Goal: Contribute content: Contribute content

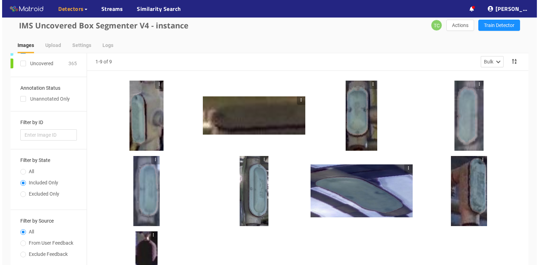
scroll to position [28, 0]
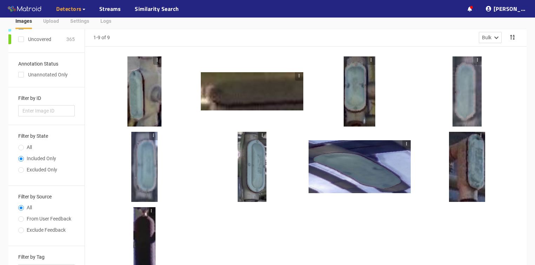
click at [244, 98] on div at bounding box center [252, 91] width 102 height 38
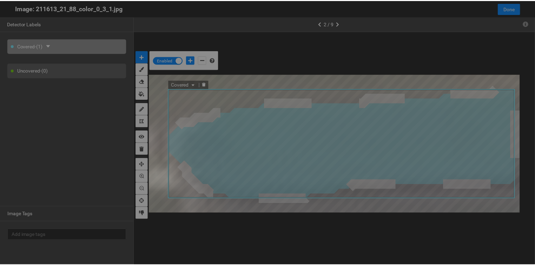
scroll to position [261, 0]
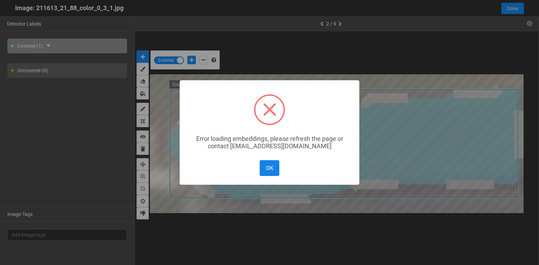
click at [271, 168] on button "OK" at bounding box center [270, 168] width 20 height 16
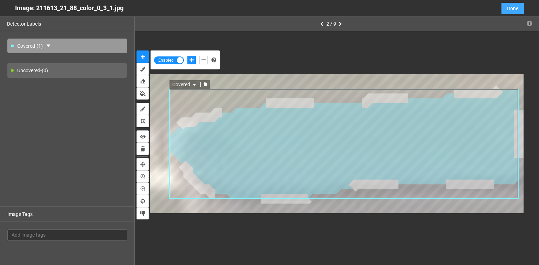
click at [510, 6] on span "Done" at bounding box center [512, 9] width 11 height 8
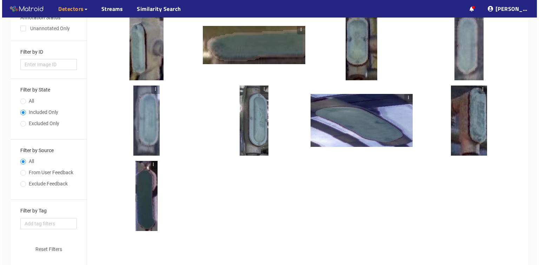
scroll to position [84, 0]
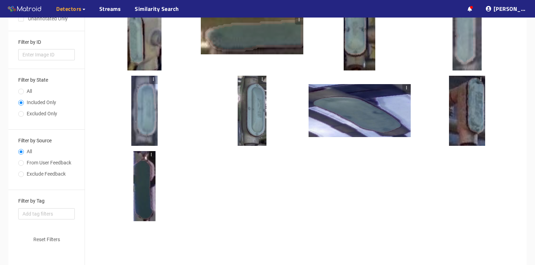
click at [140, 194] on div at bounding box center [144, 186] width 22 height 70
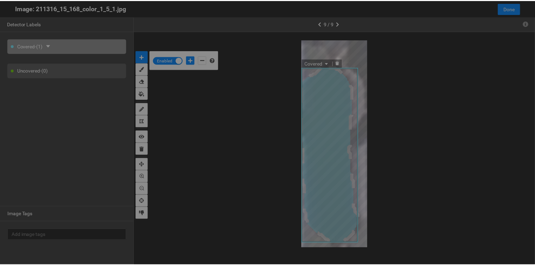
scroll to position [261, 0]
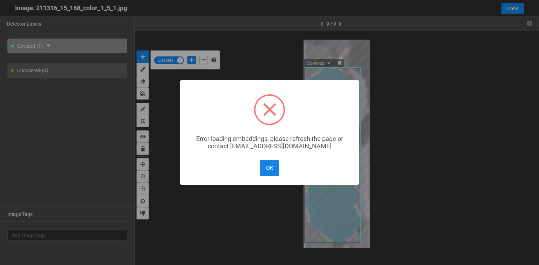
click at [262, 170] on button "OK" at bounding box center [270, 168] width 20 height 16
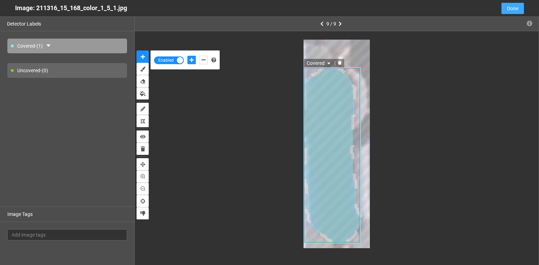
click at [514, 7] on span "Done" at bounding box center [512, 9] width 11 height 8
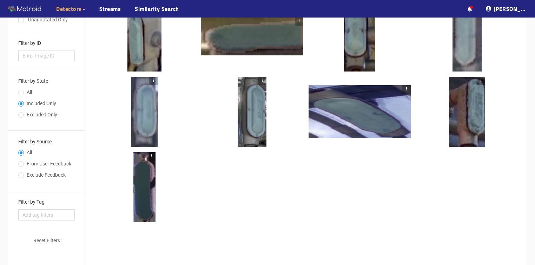
scroll to position [0, 0]
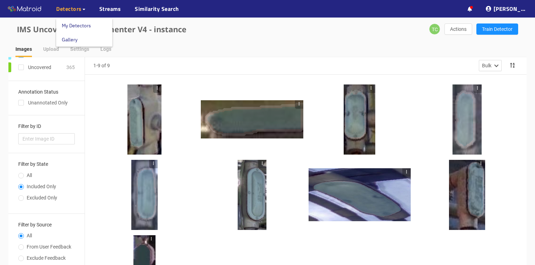
click at [68, 11] on span "Detectors" at bounding box center [69, 9] width 26 height 8
click at [73, 26] on link "My Detectors" at bounding box center [76, 26] width 29 height 14
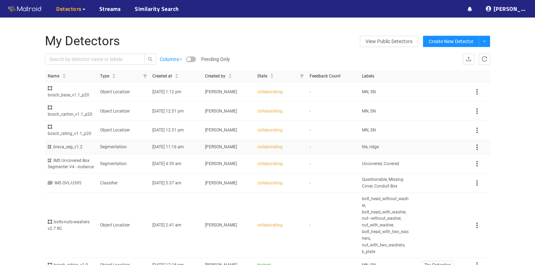
click at [75, 144] on div "brava_seg_v1.2" at bounding box center [71, 147] width 47 height 7
click at [359, 162] on td "Uncovered, Covered" at bounding box center [385, 164] width 52 height 19
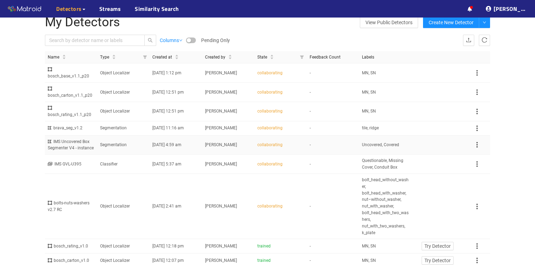
scroll to position [28, 0]
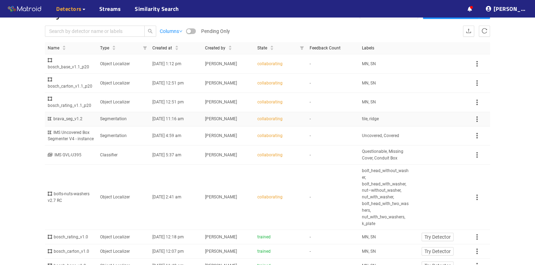
click at [153, 117] on span "09/27/2025 11:16 am" at bounding box center [168, 119] width 32 height 5
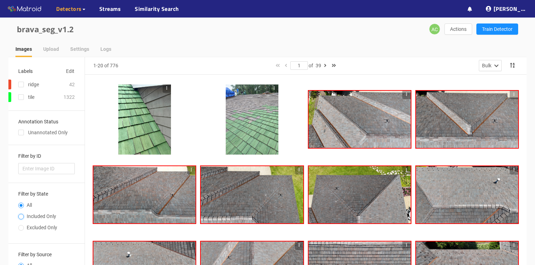
click at [21, 217] on input "Included Only" at bounding box center [21, 217] width 6 height 4
radio input "true"
radio input "false"
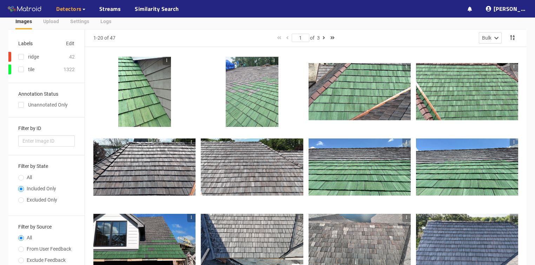
scroll to position [56, 0]
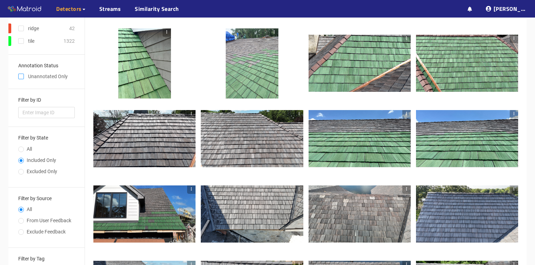
click at [22, 78] on input "checkbox" at bounding box center [21, 78] width 6 height 6
checkbox input "true"
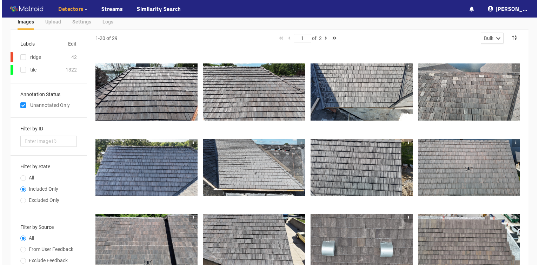
scroll to position [0, 0]
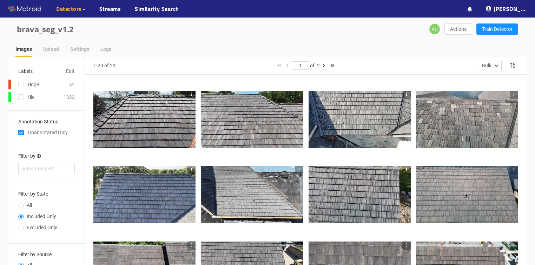
click at [141, 122] on div at bounding box center [144, 120] width 102 height 58
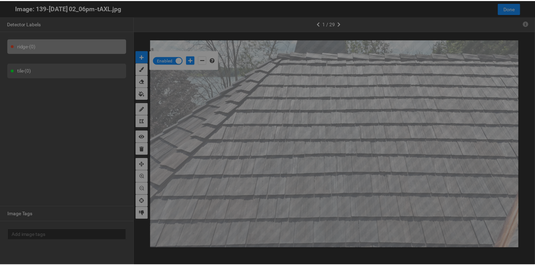
scroll to position [261, 0]
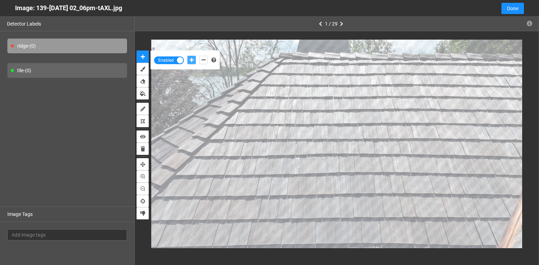
click at [191, 59] on icon "add-positive-points" at bounding box center [192, 60] width 4 height 5
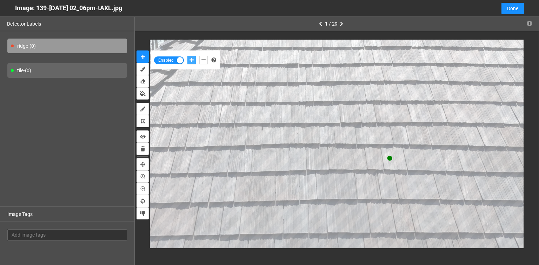
click at [187, 56] on button "add-positive-points" at bounding box center [191, 60] width 8 height 8
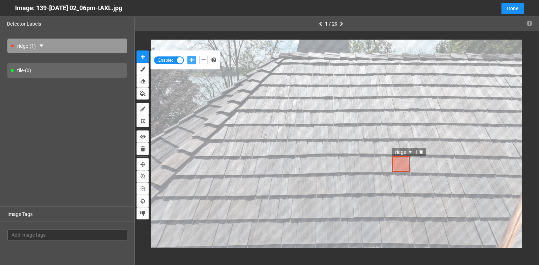
click at [421, 152] on icon "delete" at bounding box center [421, 152] width 4 height 4
click at [507, 3] on button "Done" at bounding box center [513, 8] width 22 height 11
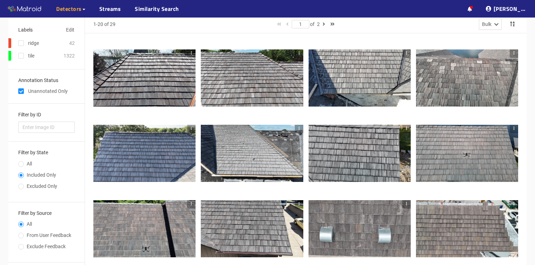
scroll to position [0, 0]
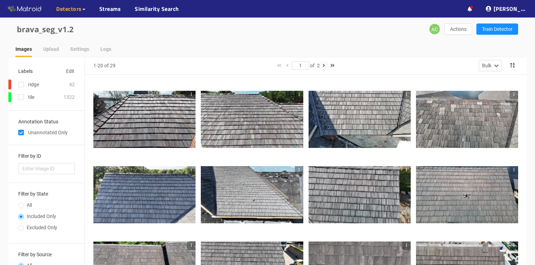
click at [324, 65] on icon "button" at bounding box center [324, 65] width 2 height 5
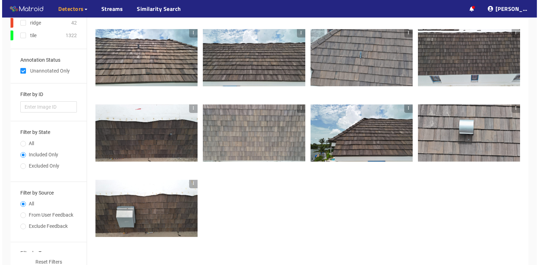
scroll to position [142, 0]
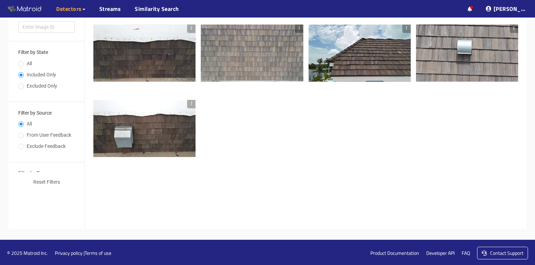
click at [125, 132] on div at bounding box center [144, 129] width 102 height 58
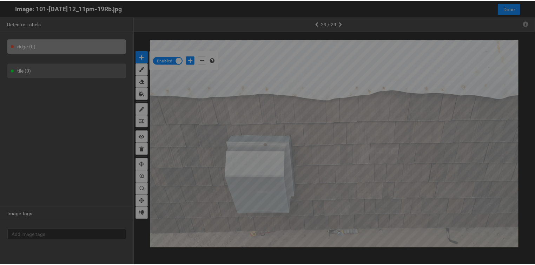
scroll to position [261, 0]
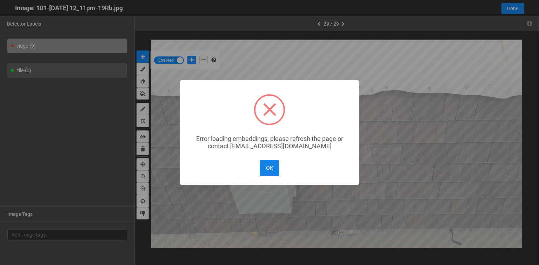
click at [272, 168] on button "OK" at bounding box center [270, 168] width 20 height 16
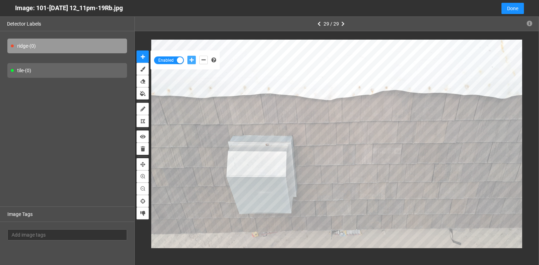
click at [192, 60] on icon "add-positive-points" at bounding box center [192, 60] width 4 height 5
click at [27, 70] on div "tile - (0)" at bounding box center [67, 70] width 120 height 15
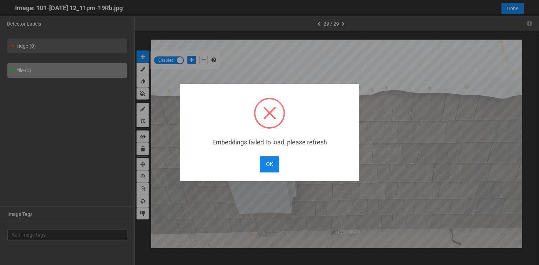
click at [266, 164] on button "OK" at bounding box center [270, 165] width 20 height 16
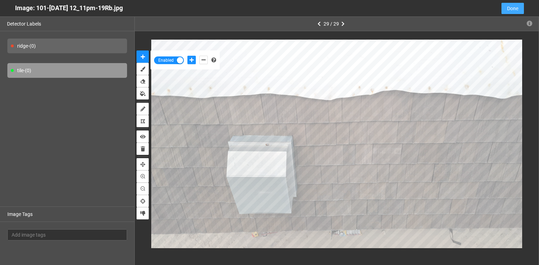
click at [508, 8] on span "Done" at bounding box center [512, 9] width 11 height 8
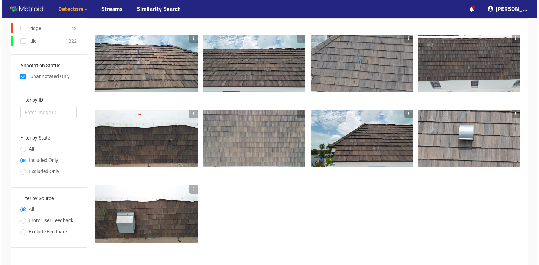
scroll to position [0, 0]
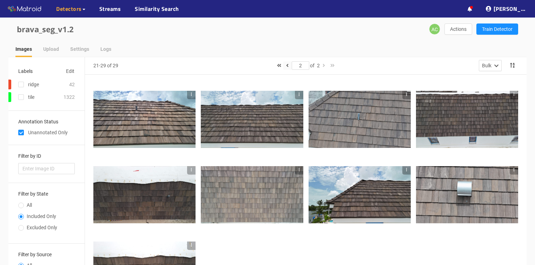
click at [286, 66] on icon "button" at bounding box center [287, 65] width 2 height 5
type input "1"
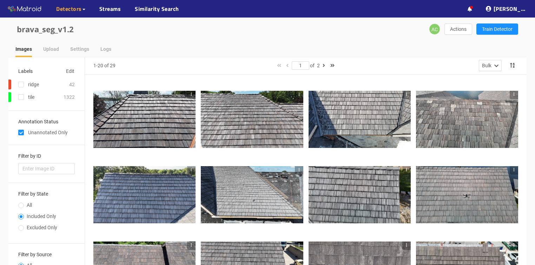
click at [218, 120] on div at bounding box center [252, 120] width 102 height 58
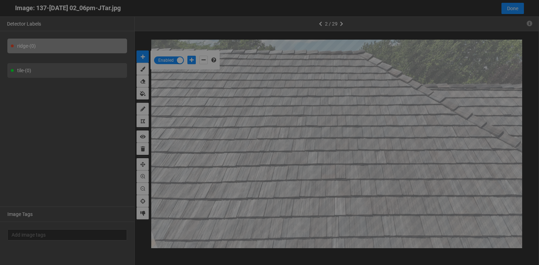
scroll to position [261, 0]
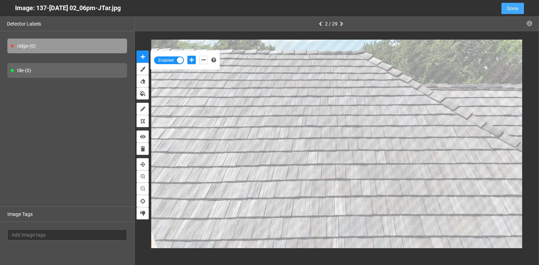
click at [510, 10] on span "Done" at bounding box center [512, 9] width 11 height 8
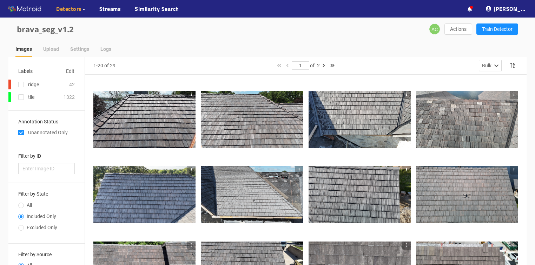
click at [386, 120] on div at bounding box center [359, 120] width 102 height 58
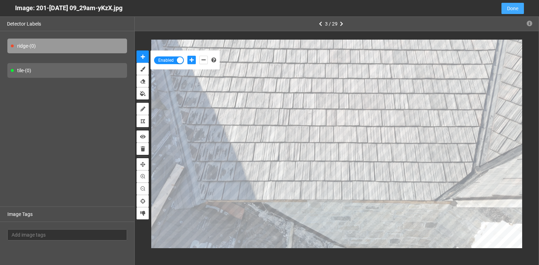
click at [511, 10] on span "Done" at bounding box center [512, 9] width 11 height 8
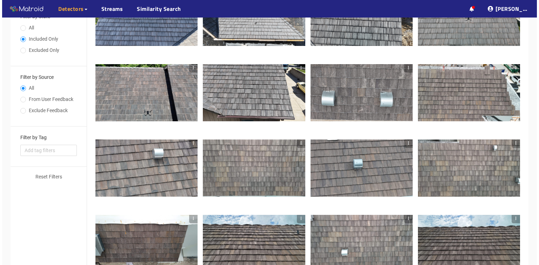
scroll to position [197, 0]
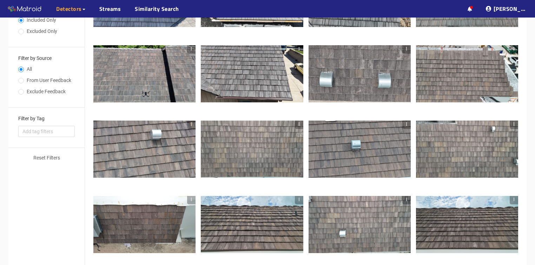
click at [357, 56] on div at bounding box center [359, 74] width 102 height 58
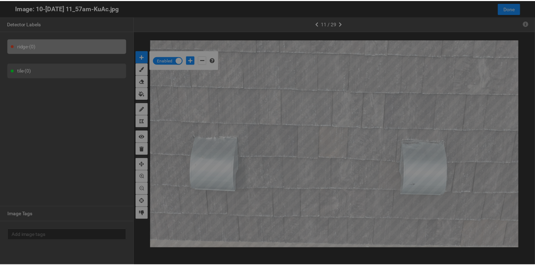
scroll to position [261, 0]
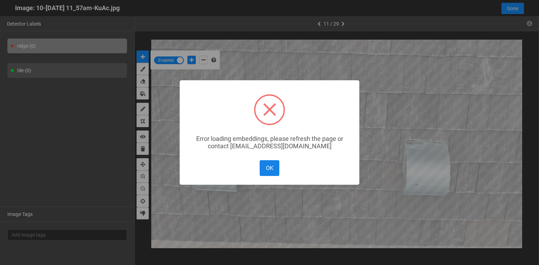
click at [270, 166] on button "OK" at bounding box center [270, 168] width 20 height 16
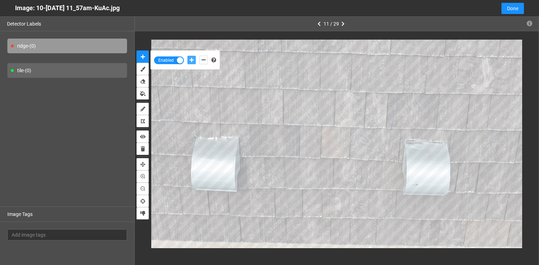
click at [193, 59] on icon "add-positive-points" at bounding box center [192, 60] width 4 height 5
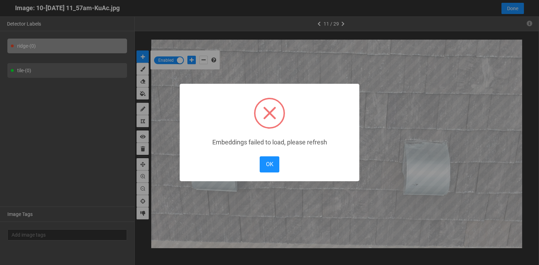
click at [322, 105] on body "··· Detectors ··· Streams ··· Similarity Search ··· ··· ··· Shafi I. ··· brava_…" at bounding box center [269, 54] width 539 height 502
click at [270, 164] on button "OK" at bounding box center [270, 165] width 20 height 16
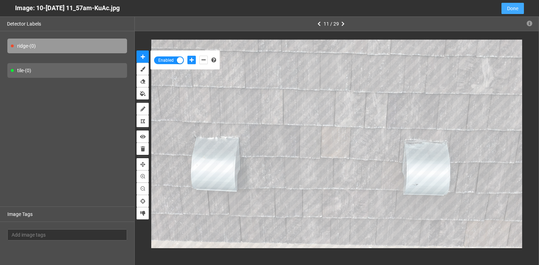
click at [510, 11] on span "Done" at bounding box center [512, 9] width 11 height 8
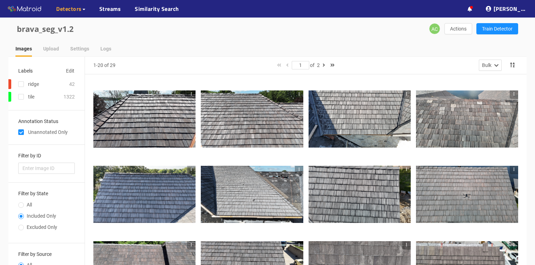
scroll to position [0, 0]
click at [166, 124] on div at bounding box center [144, 120] width 102 height 58
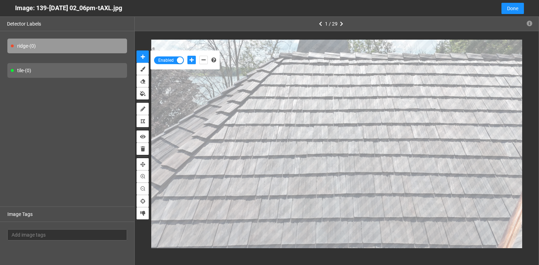
click at [77, 73] on div "tile - (0)" at bounding box center [67, 70] width 120 height 15
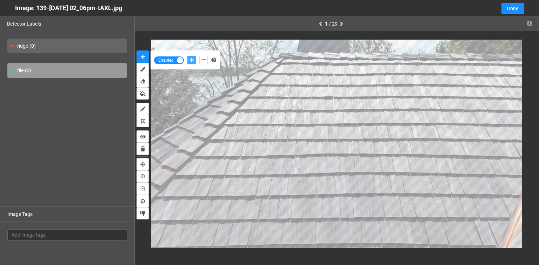
click at [191, 58] on icon "add-positive-points" at bounding box center [192, 60] width 4 height 5
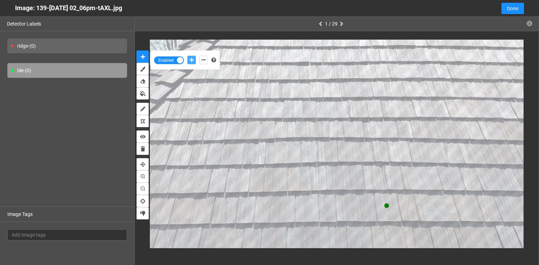
click at [187, 56] on button "add-positive-points" at bounding box center [191, 60] width 8 height 8
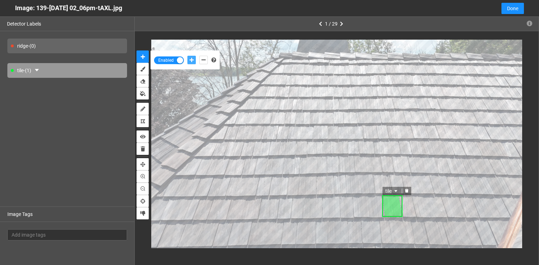
click at [407, 191] on icon "delete" at bounding box center [407, 191] width 4 height 4
click at [510, 3] on button "Done" at bounding box center [513, 8] width 22 height 11
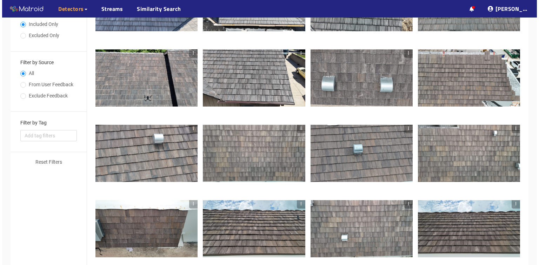
scroll to position [197, 0]
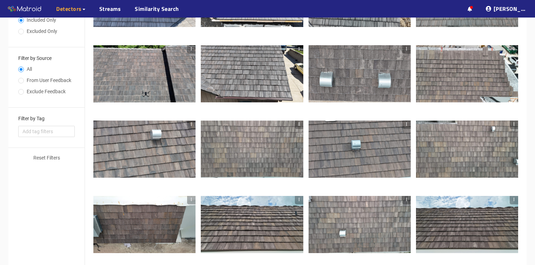
click at [380, 81] on div at bounding box center [359, 74] width 102 height 58
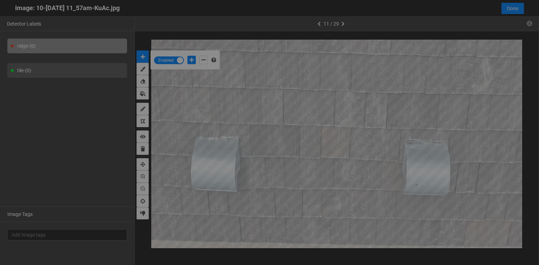
scroll to position [261, 0]
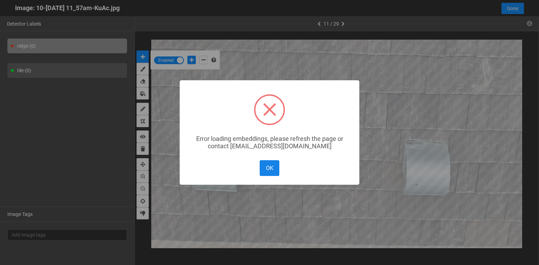
click at [269, 168] on button "OK" at bounding box center [270, 168] width 20 height 16
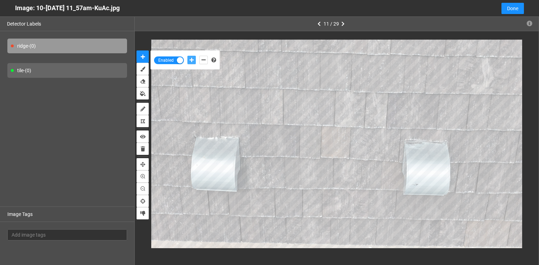
click at [193, 59] on icon "add-positive-points" at bounding box center [192, 60] width 4 height 5
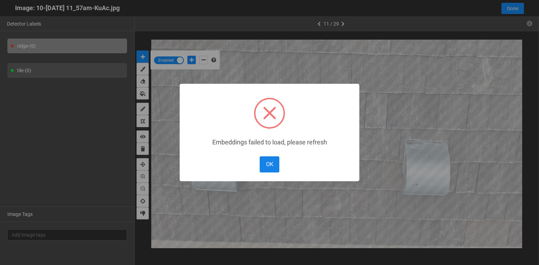
click at [272, 165] on button "OK" at bounding box center [270, 165] width 20 height 16
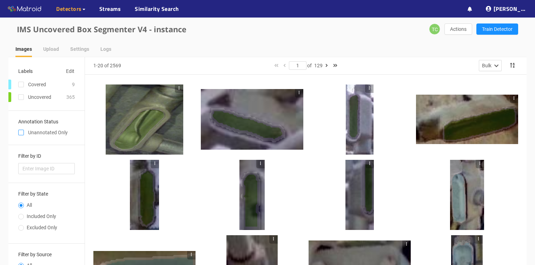
click at [21, 132] on input "checkbox" at bounding box center [21, 134] width 6 height 6
checkbox input "true"
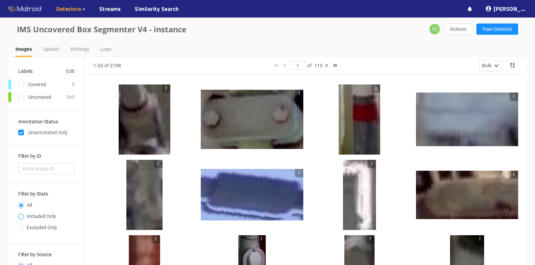
click at [21, 217] on input "Included Only" at bounding box center [21, 217] width 6 height 4
radio input "true"
radio input "false"
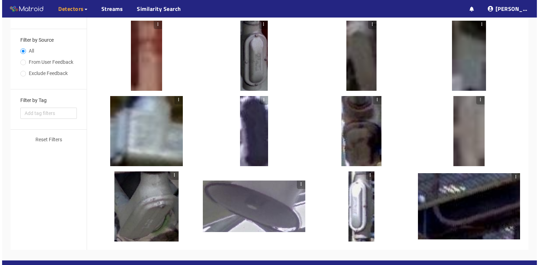
scroll to position [237, 0]
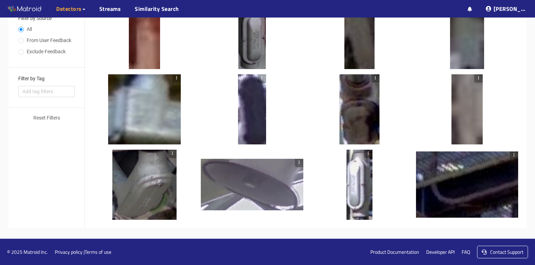
click at [354, 116] on div at bounding box center [359, 109] width 40 height 70
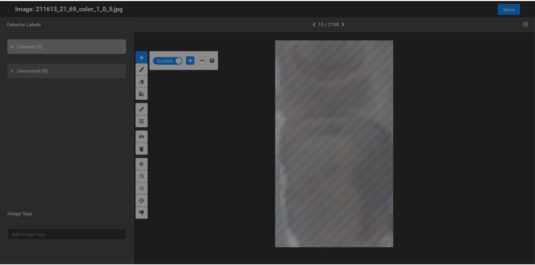
scroll to position [261, 0]
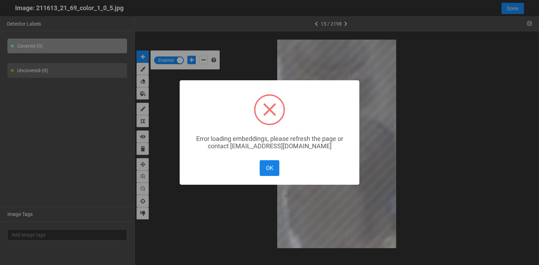
click at [265, 172] on button "OK" at bounding box center [270, 168] width 20 height 16
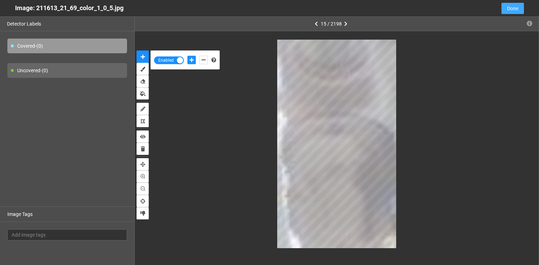
click at [512, 8] on span "Done" at bounding box center [512, 9] width 11 height 8
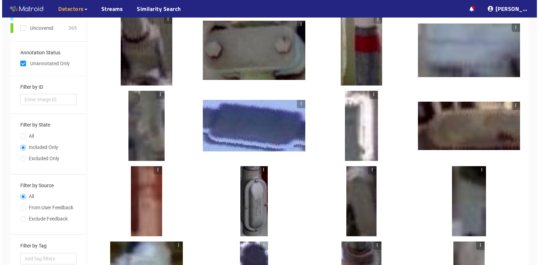
scroll to position [84, 0]
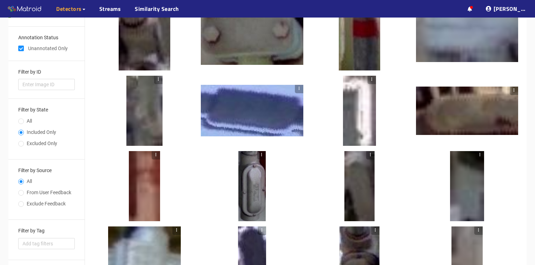
click at [252, 195] on div at bounding box center [251, 186] width 27 height 70
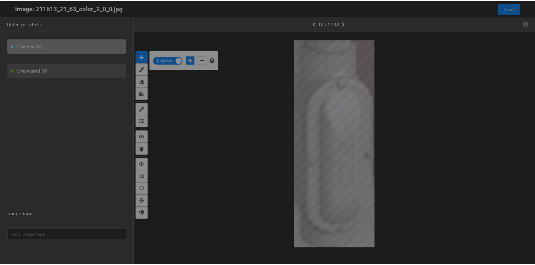
scroll to position [261, 0]
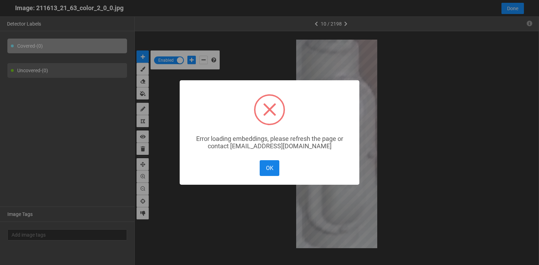
click at [272, 169] on button "OK" at bounding box center [270, 168] width 20 height 16
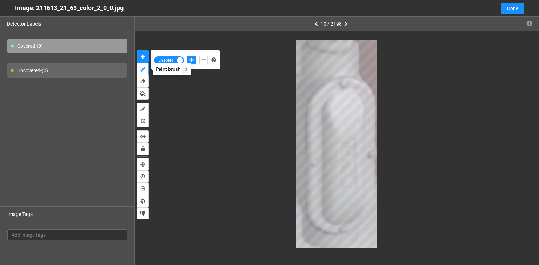
click at [142, 68] on icon "brush" at bounding box center [142, 69] width 5 height 5
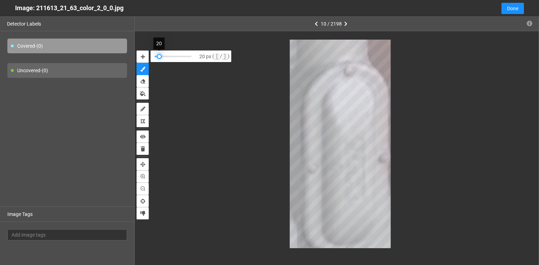
click at [159, 55] on div at bounding box center [159, 56] width 5 height 5
click at [61, 48] on div "Covered - (0)" at bounding box center [67, 46] width 120 height 15
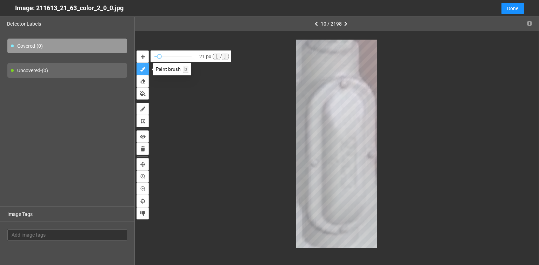
click at [143, 69] on icon "brush" at bounding box center [142, 69] width 5 height 5
click at [142, 56] on icon "auto-mask" at bounding box center [143, 56] width 4 height 5
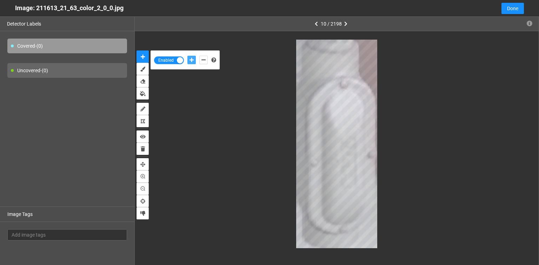
click at [195, 60] on button "add-positive-points" at bounding box center [191, 60] width 8 height 8
click at [328, 124] on body "··· Detectors ··· Streams ··· Similarity Search ··· ··· ··· Shafi I. ··· IMS Un…" at bounding box center [269, 48] width 539 height 265
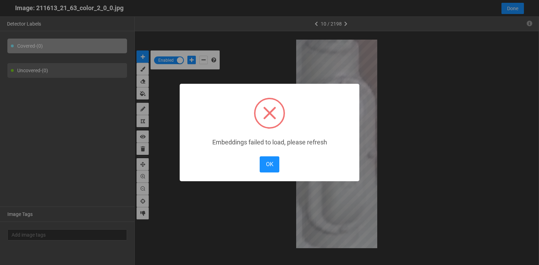
drag, startPoint x: 271, startPoint y: 162, endPoint x: 225, endPoint y: 126, distance: 58.4
click at [271, 162] on button "OK" at bounding box center [270, 165] width 20 height 16
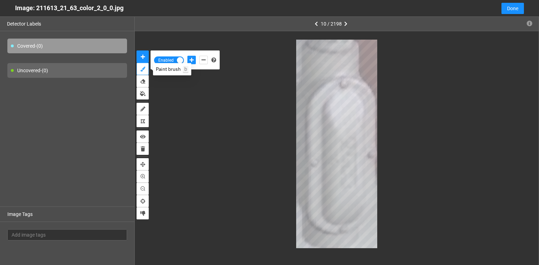
click at [142, 69] on icon "brush" at bounding box center [142, 69] width 5 height 5
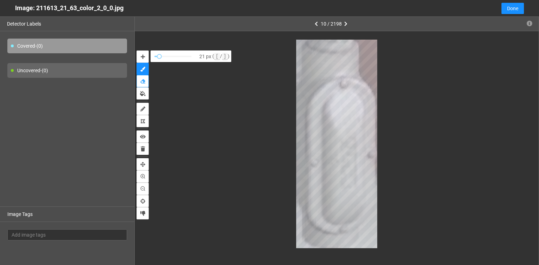
click at [143, 81] on icon "erase" at bounding box center [142, 81] width 5 height 5
click at [142, 67] on icon "brush" at bounding box center [142, 69] width 5 height 5
click at [144, 57] on icon "auto-mask" at bounding box center [143, 56] width 4 height 5
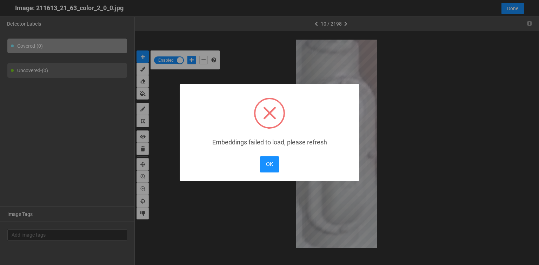
click at [333, 131] on body "··· Detectors ··· Streams ··· Similarity Search ··· ··· ··· Shafi I. ··· IMS Un…" at bounding box center [269, 167] width 539 height 502
click at [265, 161] on button "OK" at bounding box center [270, 165] width 20 height 16
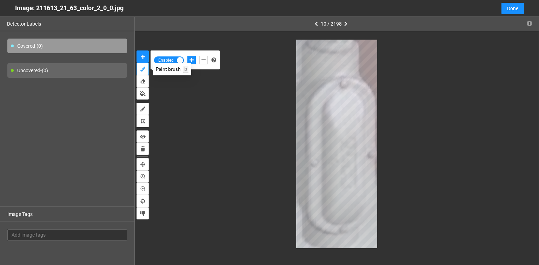
click at [141, 69] on icon "brush" at bounding box center [142, 69] width 5 height 5
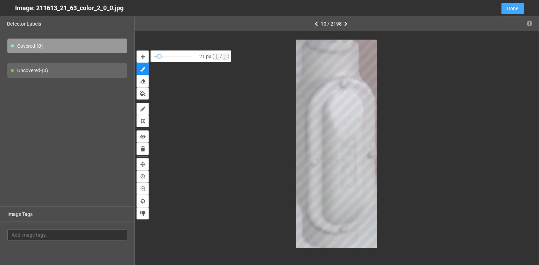
click at [515, 8] on span "Done" at bounding box center [512, 9] width 11 height 8
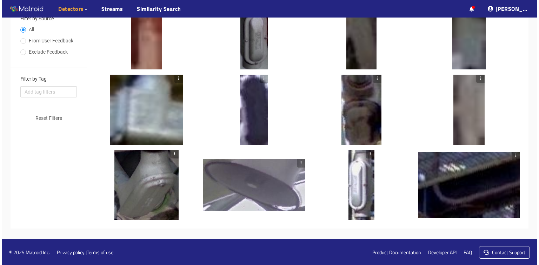
scroll to position [237, 0]
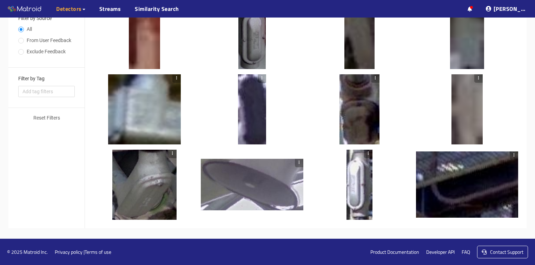
click at [363, 182] on div at bounding box center [359, 185] width 26 height 70
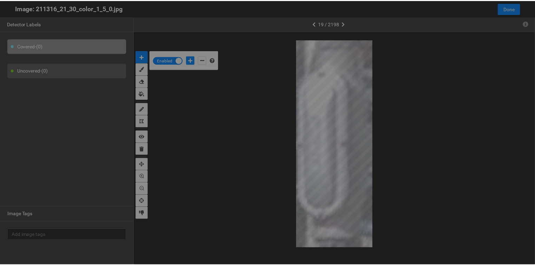
scroll to position [261, 0]
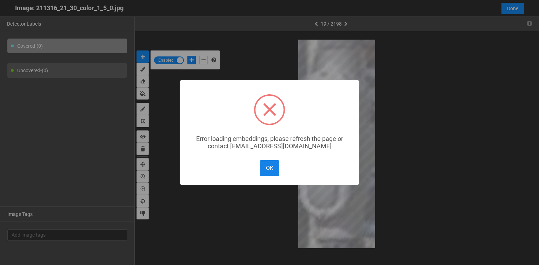
click at [269, 174] on button "OK" at bounding box center [270, 168] width 20 height 16
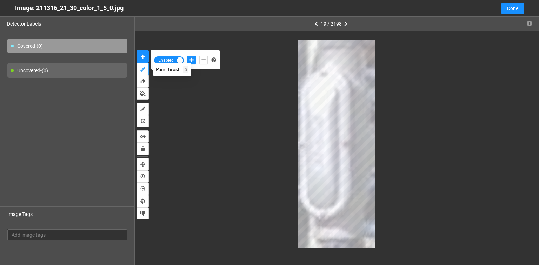
click at [140, 69] on icon "brush" at bounding box center [142, 69] width 5 height 5
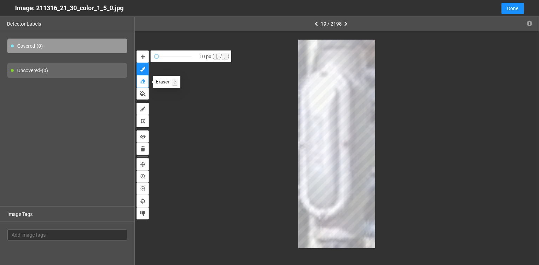
click at [144, 81] on icon "erase" at bounding box center [142, 81] width 5 height 5
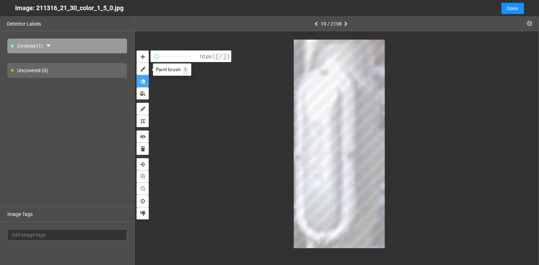
click at [142, 83] on icon "erase" at bounding box center [142, 81] width 5 height 5
click at [142, 70] on icon "brush" at bounding box center [142, 69] width 5 height 5
click at [145, 83] on icon "erase" at bounding box center [142, 81] width 5 height 5
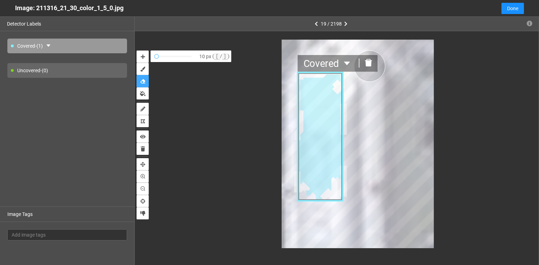
click at [370, 66] on icon "delete" at bounding box center [368, 62] width 7 height 7
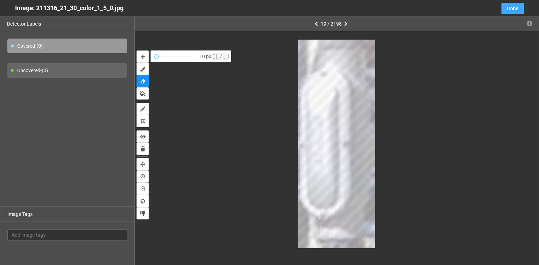
click at [517, 7] on span "Done" at bounding box center [512, 9] width 11 height 8
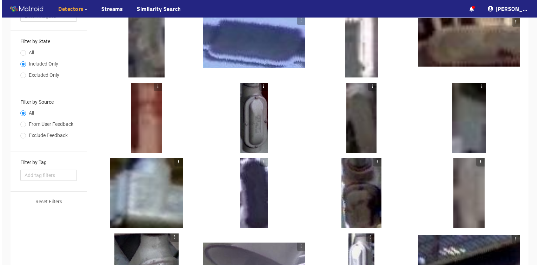
scroll to position [152, 0]
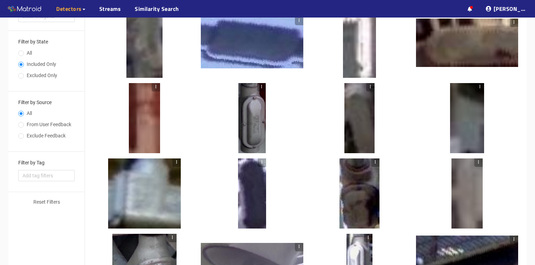
click at [254, 127] on div at bounding box center [251, 118] width 27 height 70
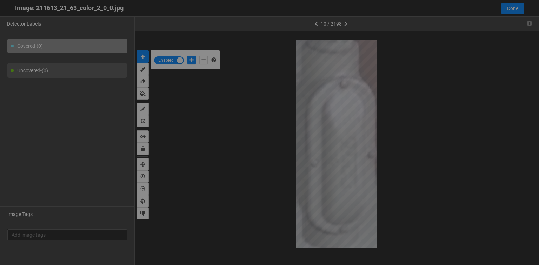
scroll to position [261, 0]
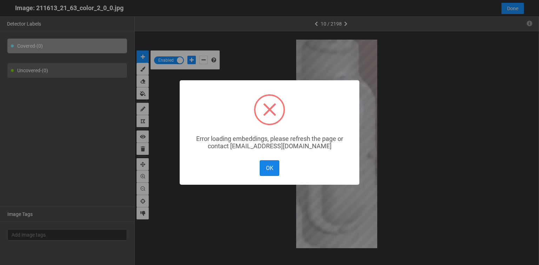
click at [274, 167] on button "OK" at bounding box center [270, 168] width 20 height 16
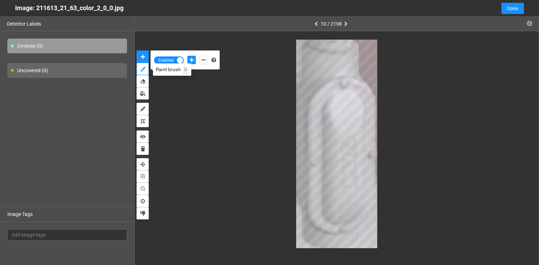
click at [140, 69] on icon "brush" at bounding box center [142, 69] width 5 height 5
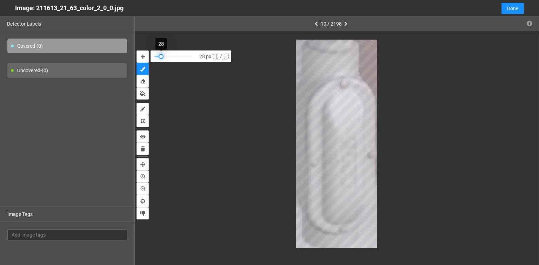
drag, startPoint x: 157, startPoint y: 55, endPoint x: 190, endPoint y: 72, distance: 37.4
click at [161, 55] on div at bounding box center [161, 56] width 5 height 5
click at [59, 48] on div "Covered - (0)" at bounding box center [67, 46] width 120 height 15
click at [147, 55] on button "auto-mask" at bounding box center [143, 57] width 12 height 12
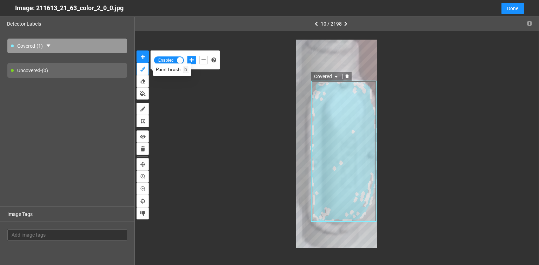
click at [142, 68] on icon "brush" at bounding box center [142, 69] width 5 height 5
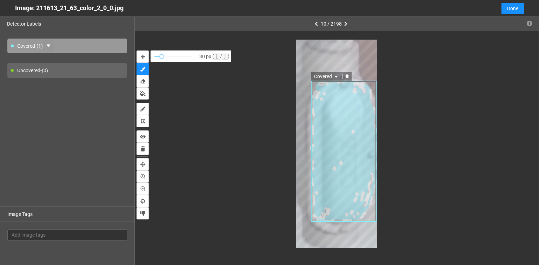
click at [45, 44] on button "button" at bounding box center [48, 45] width 11 height 11
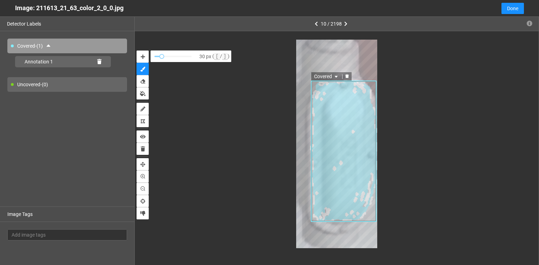
click at [84, 46] on div "Covered - (1)" at bounding box center [67, 46] width 120 height 15
drag, startPoint x: 323, startPoint y: 207, endPoint x: 337, endPoint y: 204, distance: 14.0
click at [346, 78] on icon "delete" at bounding box center [347, 76] width 4 height 4
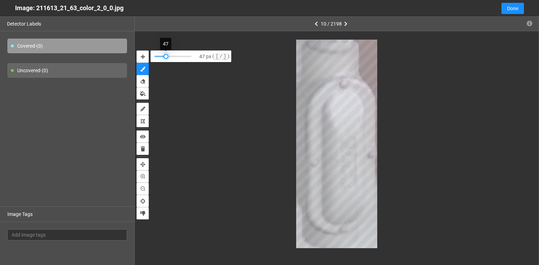
click at [166, 54] on div at bounding box center [166, 56] width 5 height 5
click at [145, 57] on button "auto-mask" at bounding box center [143, 57] width 12 height 12
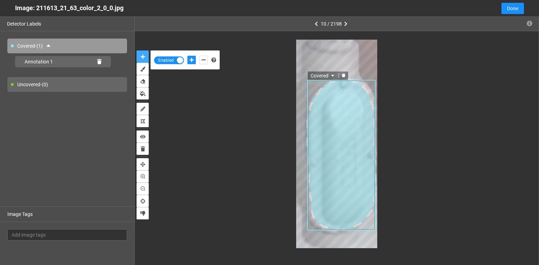
click at [343, 76] on icon "delete" at bounding box center [343, 75] width 4 height 4
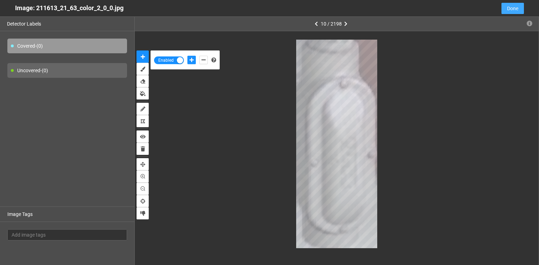
click at [516, 6] on span "Done" at bounding box center [512, 9] width 11 height 8
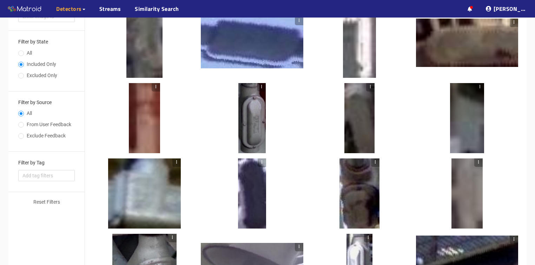
click at [258, 125] on div at bounding box center [261, 118] width 8 height 70
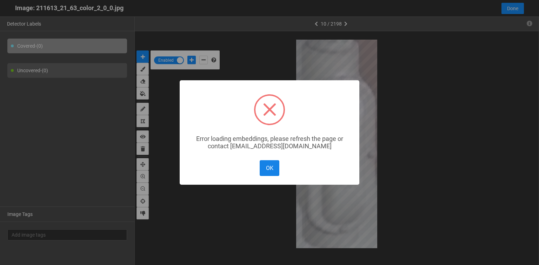
click at [265, 167] on button "OK" at bounding box center [270, 168] width 20 height 16
click at [270, 168] on button "OK" at bounding box center [270, 168] width 20 height 16
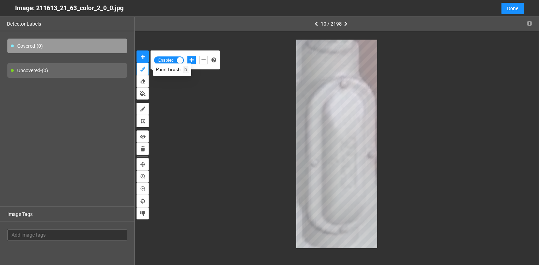
click at [142, 70] on icon "brush" at bounding box center [142, 69] width 5 height 5
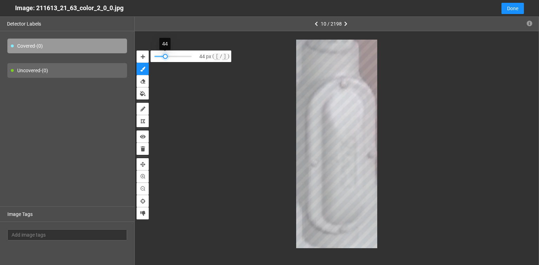
drag, startPoint x: 159, startPoint y: 55, endPoint x: 166, endPoint y: 56, distance: 7.1
click at [166, 56] on div at bounding box center [165, 56] width 5 height 5
click at [144, 55] on icon "auto-mask" at bounding box center [143, 56] width 4 height 5
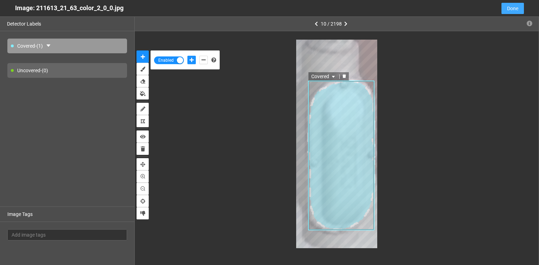
click at [515, 5] on span "Done" at bounding box center [512, 9] width 11 height 8
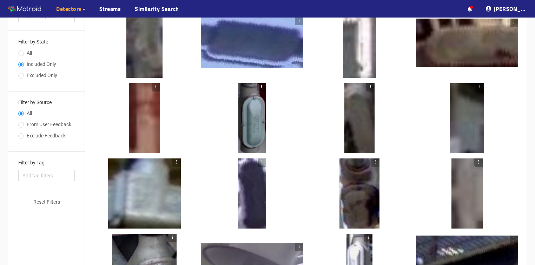
click at [256, 109] on div at bounding box center [251, 118] width 27 height 70
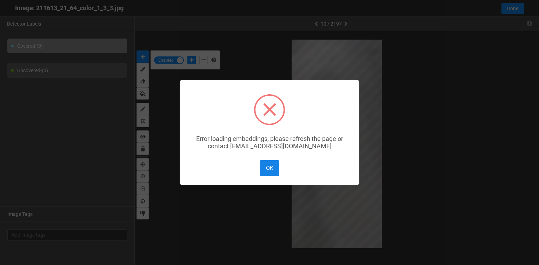
click at [259, 175] on div "OK No Cancel" at bounding box center [269, 168] width 23 height 19
click at [266, 168] on button "OK" at bounding box center [270, 168] width 20 height 16
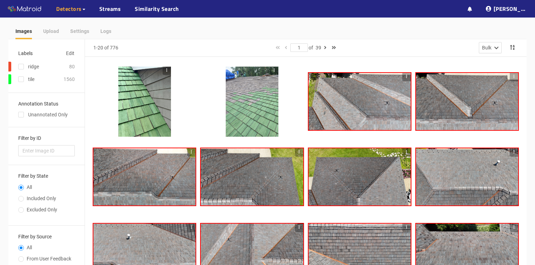
scroll to position [28, 0]
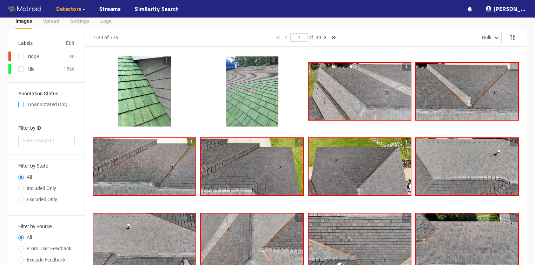
click at [19, 105] on input "checkbox" at bounding box center [21, 106] width 6 height 6
checkbox input "true"
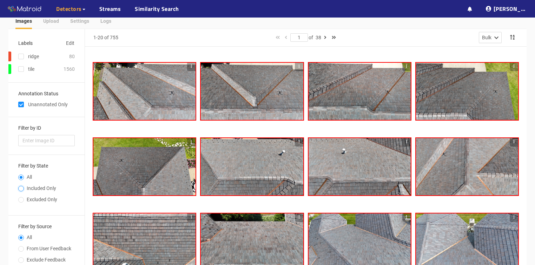
click at [22, 189] on input "Included Only" at bounding box center [21, 189] width 6 height 4
radio input "true"
radio input "false"
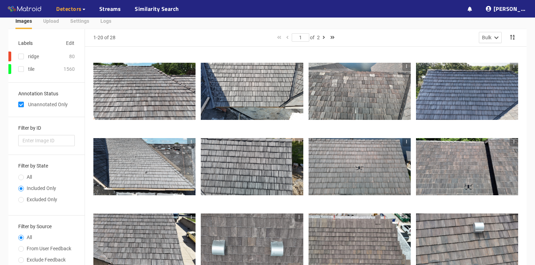
click at [158, 104] on div at bounding box center [144, 92] width 102 height 58
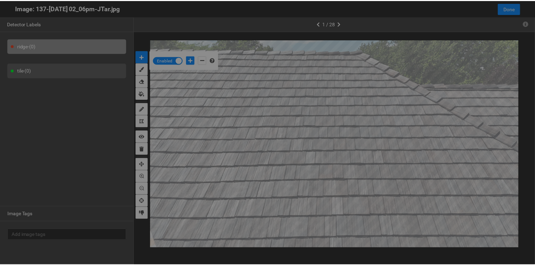
scroll to position [261, 0]
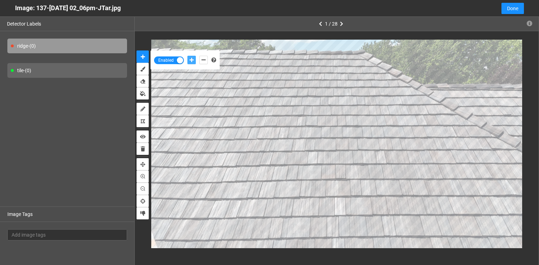
click at [191, 60] on icon "add-positive-points" at bounding box center [192, 60] width 4 height 5
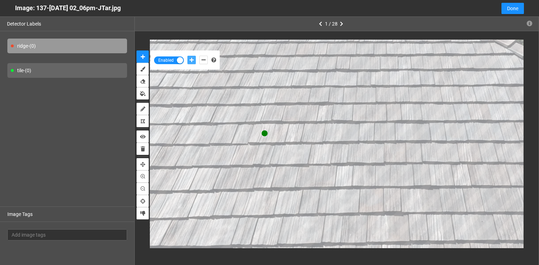
click at [187, 56] on button "add-positive-points" at bounding box center [191, 60] width 8 height 8
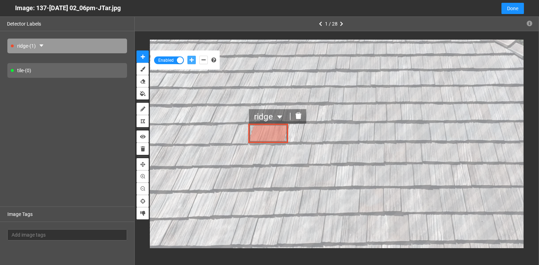
click at [298, 118] on icon "delete" at bounding box center [299, 116] width 6 height 6
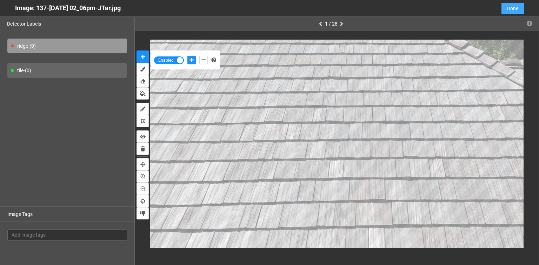
click at [516, 9] on span "Done" at bounding box center [512, 9] width 11 height 8
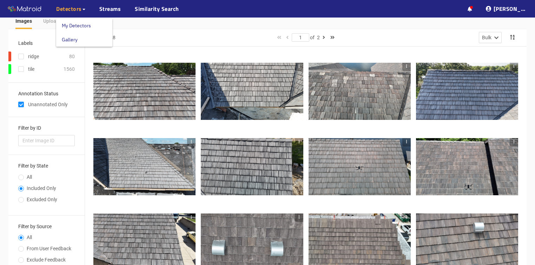
click at [72, 7] on span "Detectors" at bounding box center [69, 9] width 26 height 8
click at [73, 23] on link "My Detectors" at bounding box center [76, 26] width 29 height 14
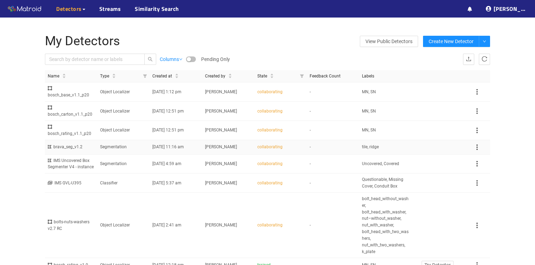
click at [307, 144] on td "-" at bounding box center [333, 147] width 52 height 14
click at [342, 144] on td "-" at bounding box center [333, 147] width 52 height 14
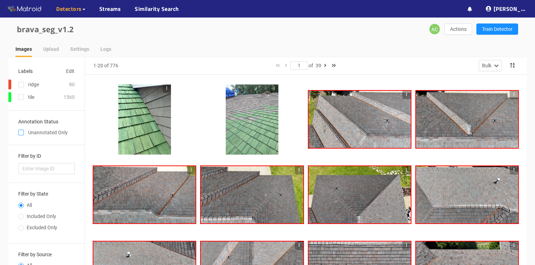
click at [21, 132] on input "checkbox" at bounding box center [21, 134] width 6 height 6
checkbox input "true"
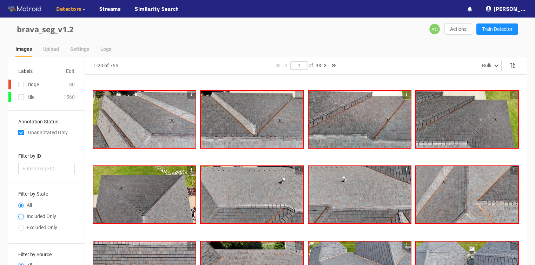
click at [21, 216] on input "Included Only" at bounding box center [21, 217] width 6 height 4
radio input "true"
radio input "false"
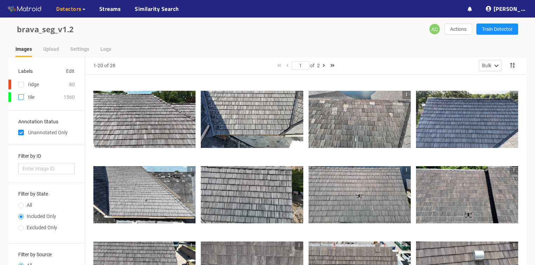
click at [21, 97] on input "checkbox" at bounding box center [21, 99] width 6 height 6
checkbox input "true"
checkbox input "false"
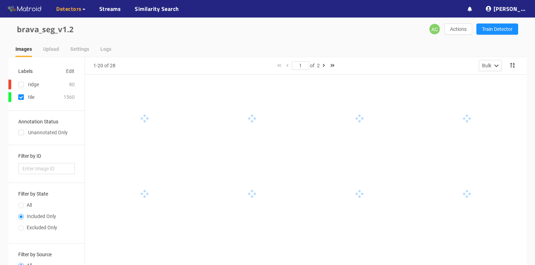
click at [20, 100] on input "checkbox" at bounding box center [21, 99] width 6 height 6
checkbox input "false"
click at [320, 29] on div "brava_seg_v1.2 AC Actions Train Detector" at bounding box center [267, 30] width 518 height 24
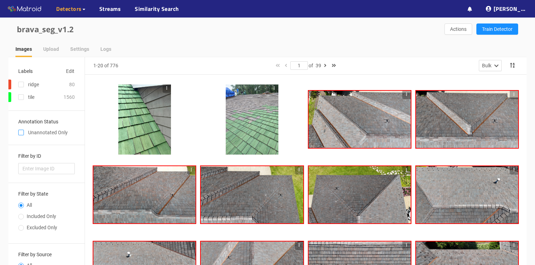
click at [21, 132] on input "checkbox" at bounding box center [21, 134] width 6 height 6
checkbox input "true"
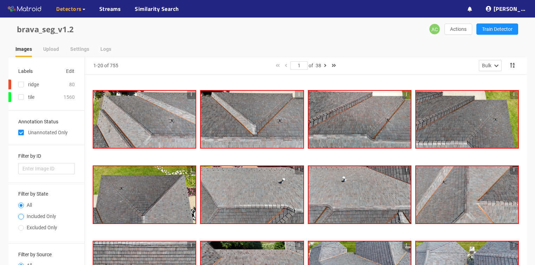
click at [20, 216] on input "Included Only" at bounding box center [21, 217] width 6 height 4
radio input "true"
radio input "false"
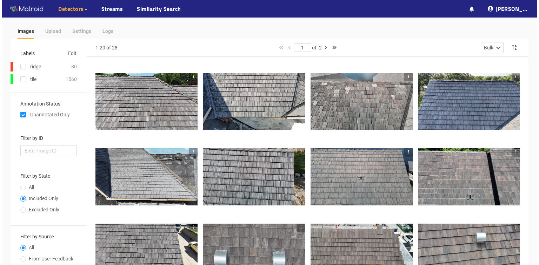
scroll to position [28, 0]
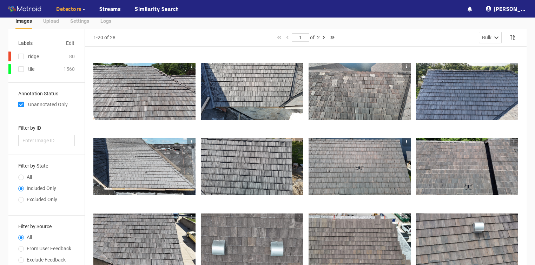
click at [174, 100] on div at bounding box center [144, 92] width 102 height 58
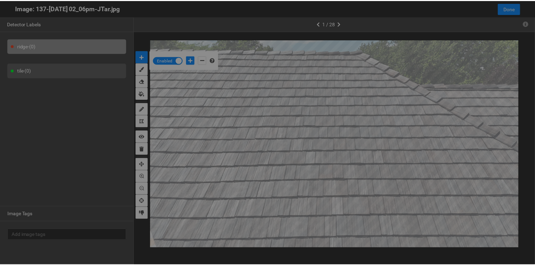
scroll to position [261, 0]
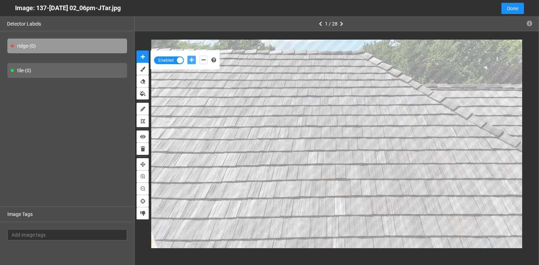
click at [191, 60] on icon "add-positive-points" at bounding box center [192, 60] width 4 height 5
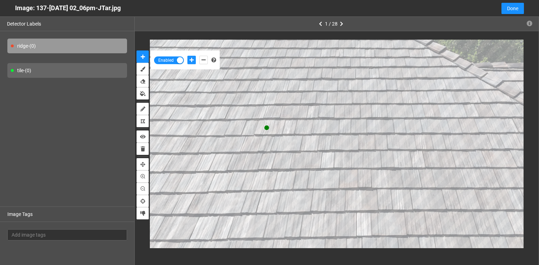
click at [74, 72] on div "tile - (0)" at bounding box center [67, 70] width 120 height 15
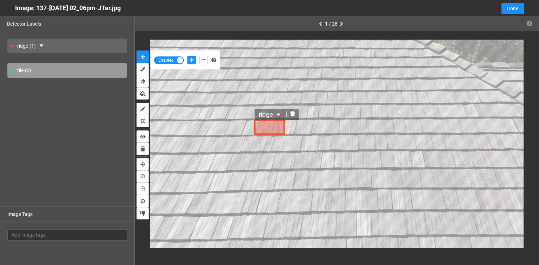
click at [294, 115] on icon "delete" at bounding box center [292, 114] width 5 height 5
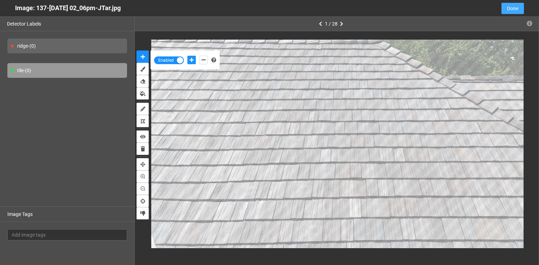
click at [513, 8] on span "Done" at bounding box center [512, 9] width 11 height 8
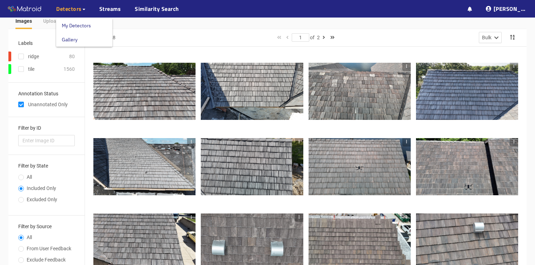
click at [72, 28] on link "My Detectors" at bounding box center [76, 26] width 29 height 14
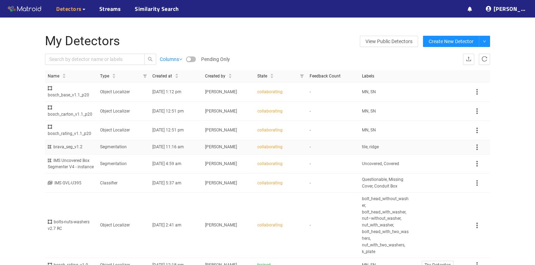
click at [336, 145] on td "-" at bounding box center [333, 147] width 52 height 14
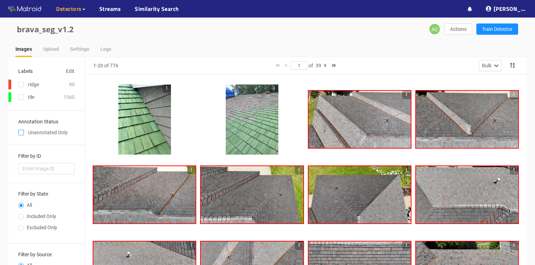
click at [20, 133] on input "checkbox" at bounding box center [21, 134] width 6 height 6
checkbox input "true"
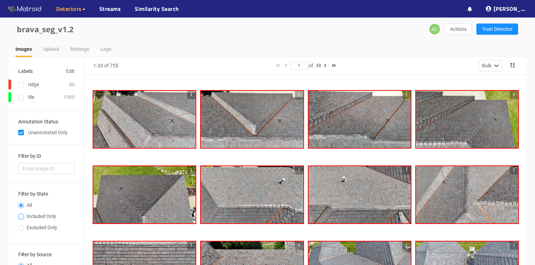
click at [20, 215] on input "Included Only" at bounding box center [21, 217] width 6 height 4
radio input "true"
radio input "false"
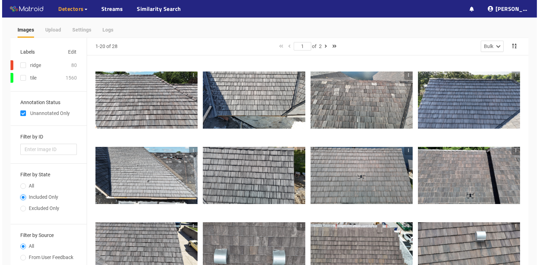
scroll to position [28, 0]
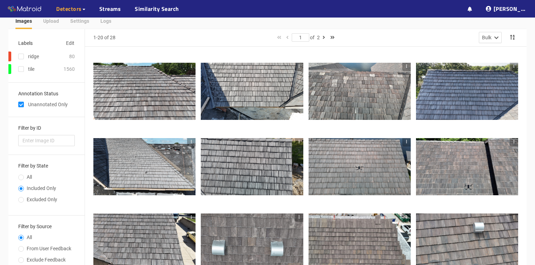
click at [168, 104] on div at bounding box center [144, 92] width 102 height 58
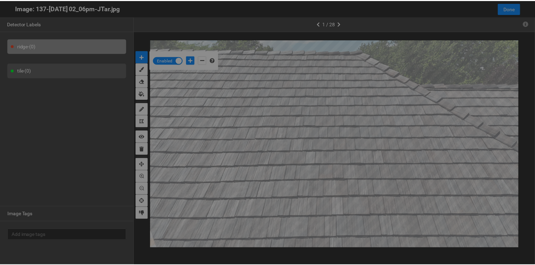
scroll to position [261, 0]
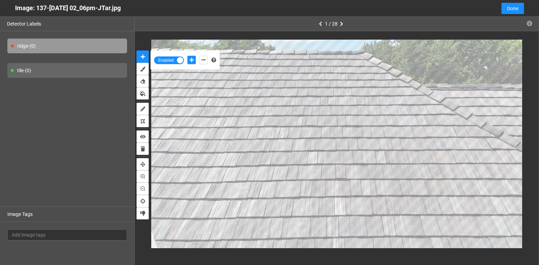
click at [66, 68] on div "tile - (0)" at bounding box center [67, 70] width 120 height 15
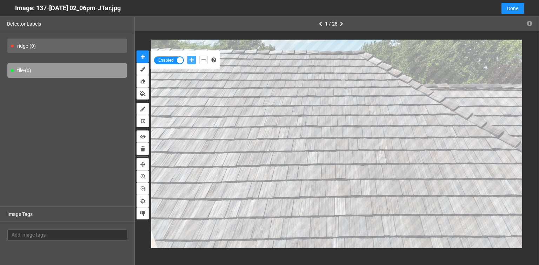
click at [192, 60] on icon "add-positive-points" at bounding box center [192, 60] width 4 height 5
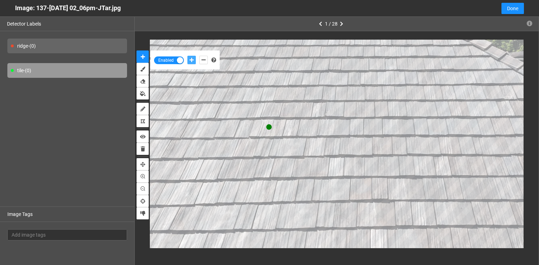
click at [187, 56] on button "add-positive-points" at bounding box center [191, 60] width 8 height 8
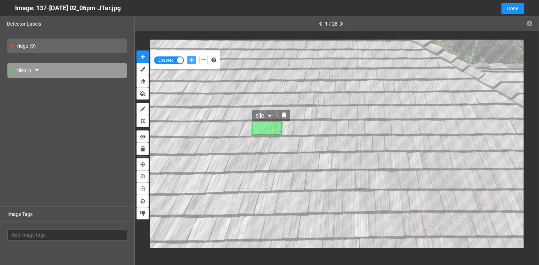
click at [284, 117] on icon "delete" at bounding box center [284, 115] width 5 height 5
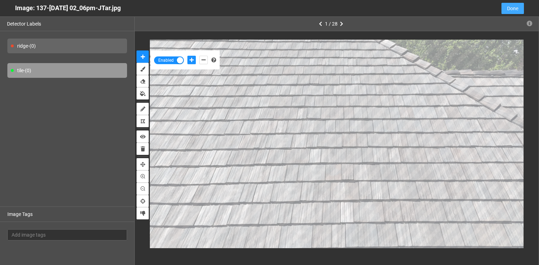
click at [505, 3] on button "Done" at bounding box center [513, 8] width 22 height 11
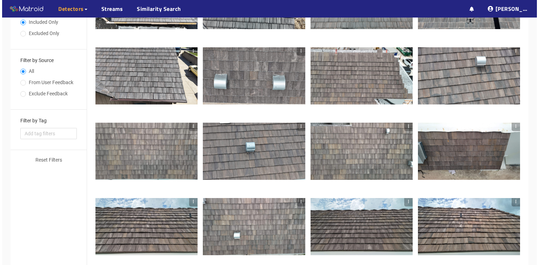
scroll to position [197, 0]
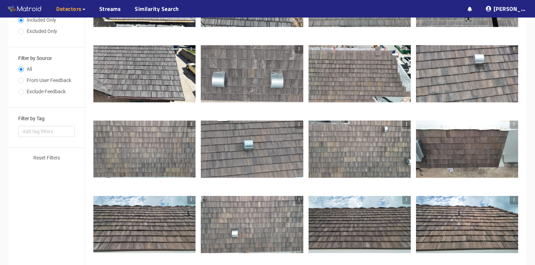
click at [245, 84] on div at bounding box center [252, 74] width 102 height 58
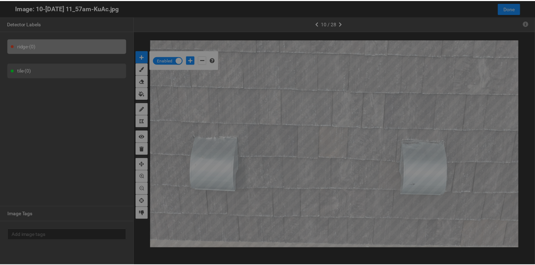
scroll to position [261, 0]
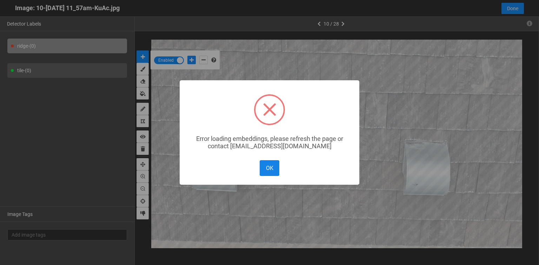
click at [269, 167] on button "OK" at bounding box center [270, 168] width 20 height 16
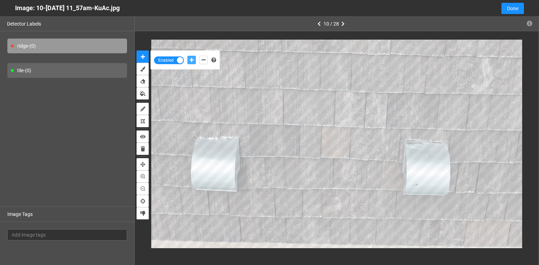
click at [191, 59] on icon "add-positive-points" at bounding box center [192, 60] width 4 height 5
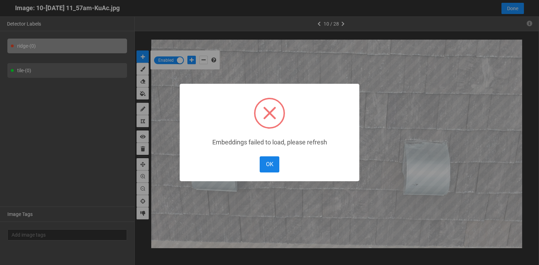
click at [269, 164] on button "OK" at bounding box center [270, 165] width 20 height 16
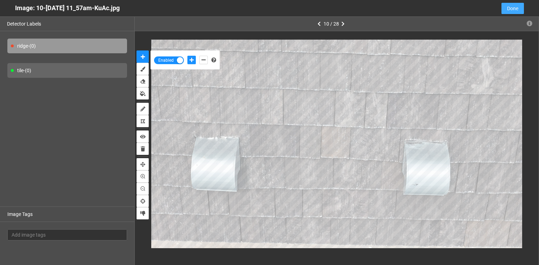
click at [511, 4] on button "Done" at bounding box center [513, 8] width 22 height 11
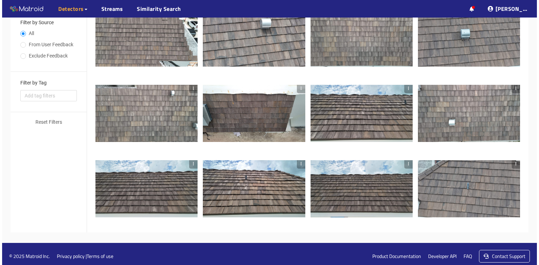
scroll to position [237, 0]
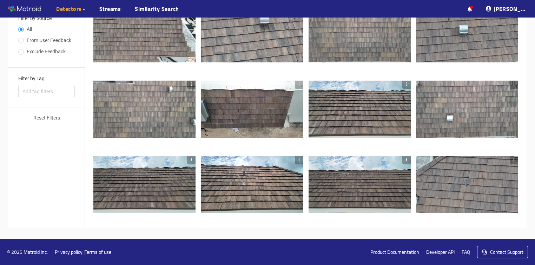
click at [463, 114] on div at bounding box center [467, 110] width 102 height 58
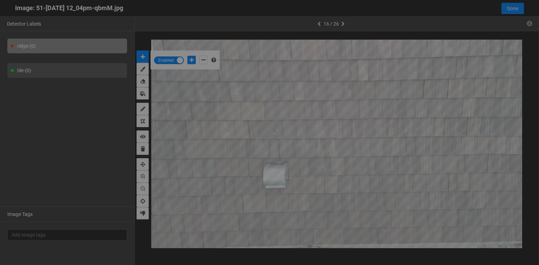
scroll to position [261, 0]
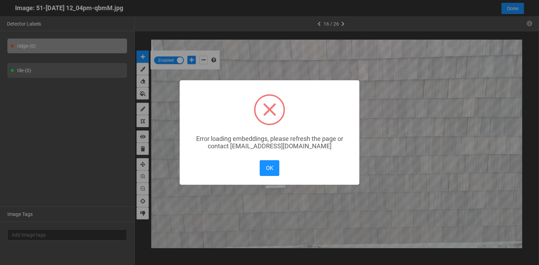
click at [266, 174] on button "OK" at bounding box center [270, 168] width 20 height 16
click at [267, 166] on button "OK" at bounding box center [270, 168] width 20 height 16
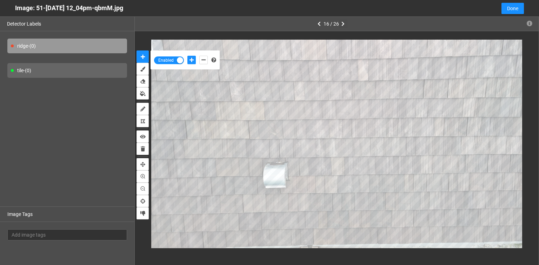
click at [344, 24] on icon "button" at bounding box center [342, 23] width 3 height 5
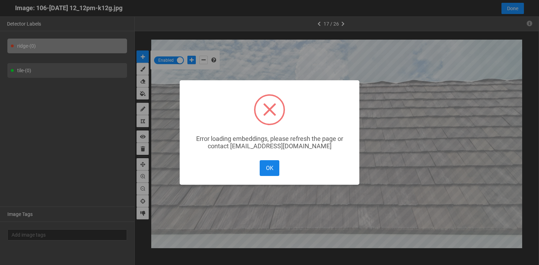
click at [277, 167] on button "OK" at bounding box center [270, 168] width 20 height 16
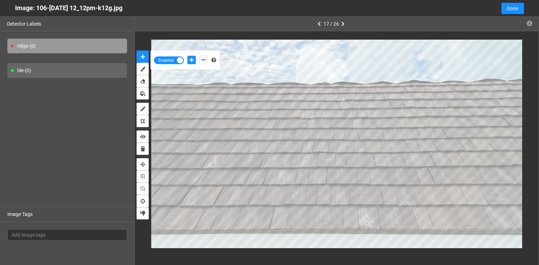
drag, startPoint x: 122, startPoint y: 11, endPoint x: 6, endPoint y: 14, distance: 116.2
click at [6, 14] on div "Image: 106-Jul 16 2025 12_12pm-k12g.jpg Cancel Done" at bounding box center [269, 8] width 539 height 17
copy div "Image: 106-Jul 16 2025 12_12pm-k12g.jpg"
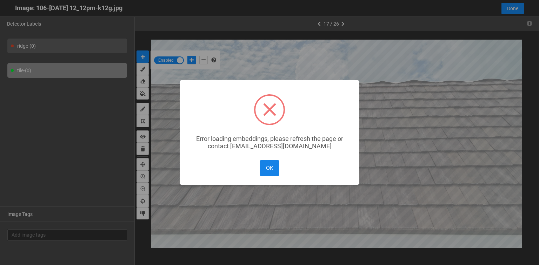
click at [272, 168] on button "OK" at bounding box center [270, 168] width 20 height 16
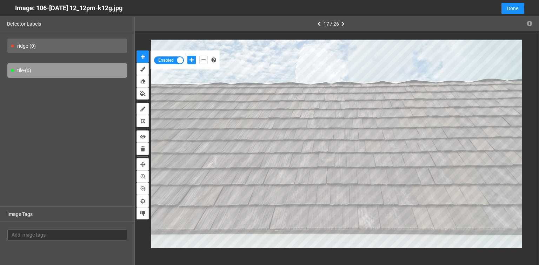
click at [343, 24] on icon "button" at bounding box center [342, 23] width 3 height 5
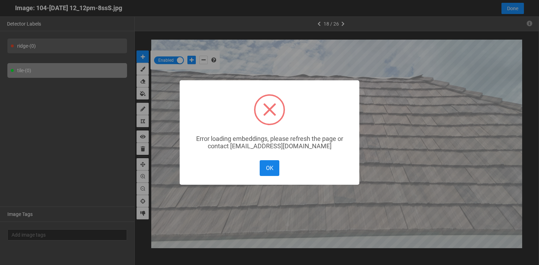
click at [267, 172] on button "OK" at bounding box center [270, 168] width 20 height 16
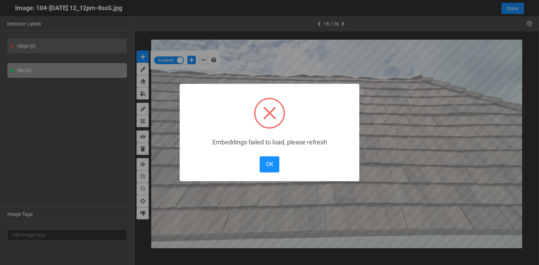
click at [258, 97] on body "··· Detectors ··· Streams ··· Similarity Search ··· ··· ··· Shafi I. ··· brava_…" at bounding box center [269, 14] width 539 height 502
click at [270, 165] on button "OK" at bounding box center [270, 165] width 20 height 16
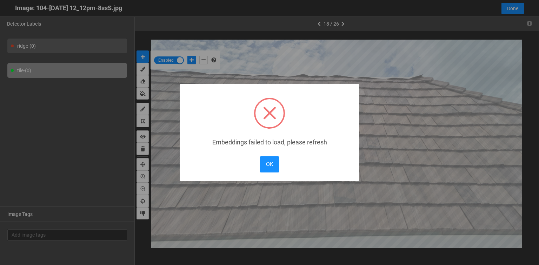
drag, startPoint x: 263, startPoint y: 161, endPoint x: 267, endPoint y: 156, distance: 6.7
click at [263, 161] on button "OK" at bounding box center [270, 165] width 20 height 16
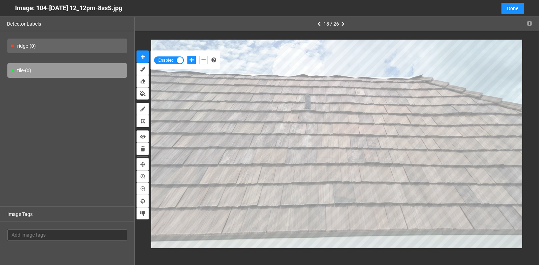
drag, startPoint x: 135, startPoint y: 11, endPoint x: 11, endPoint y: 11, distance: 124.2
click at [11, 11] on div "Image: 104-Jul 16 2025 12_12pm-8ssS.jpg Cancel Done" at bounding box center [269, 8] width 539 height 17
copy div "Image: 104-Jul 16 2025 12_12pm-8ssS.jpg"
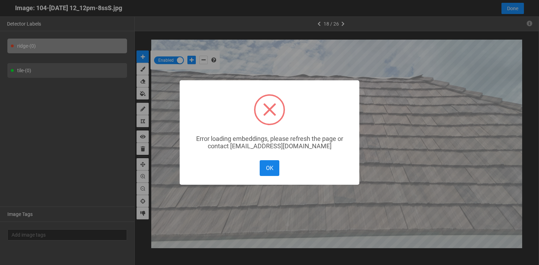
click at [265, 170] on button "OK" at bounding box center [270, 168] width 20 height 16
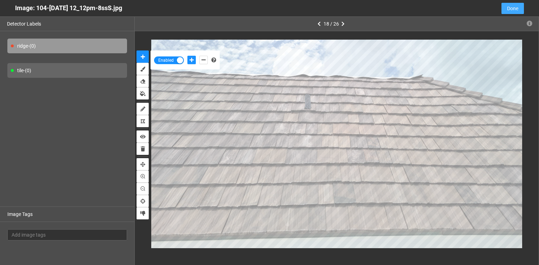
click at [517, 8] on span "Done" at bounding box center [512, 9] width 11 height 8
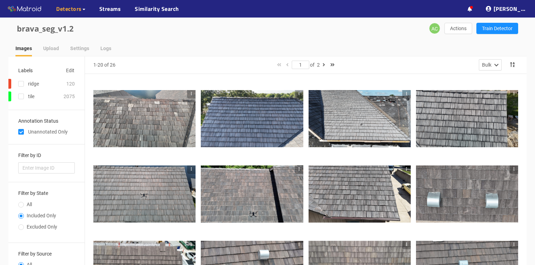
scroll to position [0, 0]
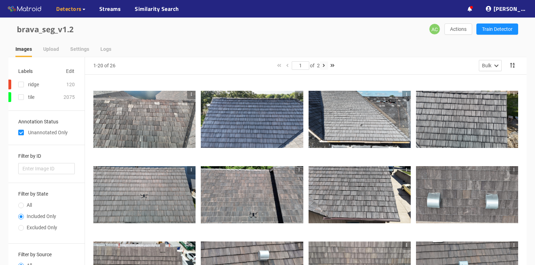
click at [325, 66] on icon "button" at bounding box center [324, 65] width 2 height 5
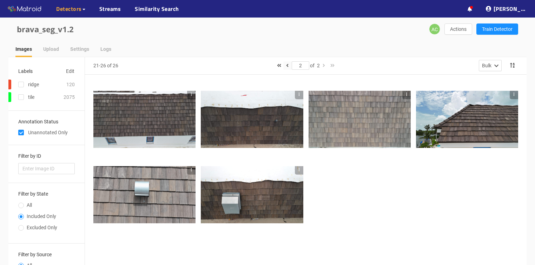
click at [286, 66] on icon "button" at bounding box center [287, 65] width 2 height 5
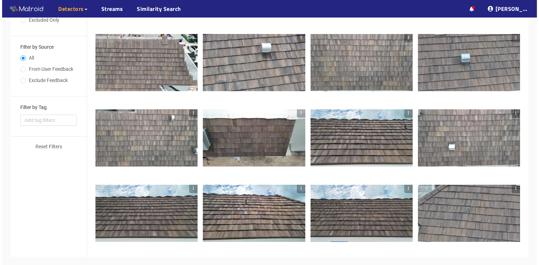
scroll to position [237, 0]
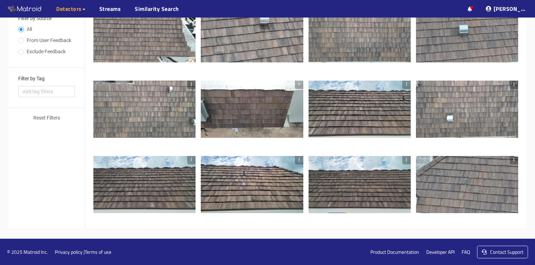
click at [345, 114] on div at bounding box center [359, 110] width 102 height 58
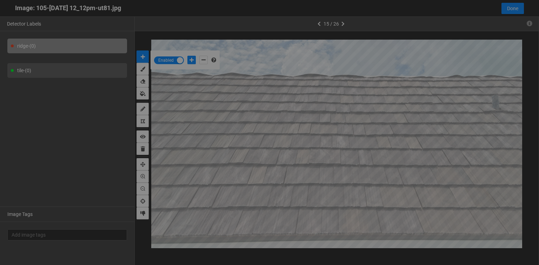
scroll to position [261, 0]
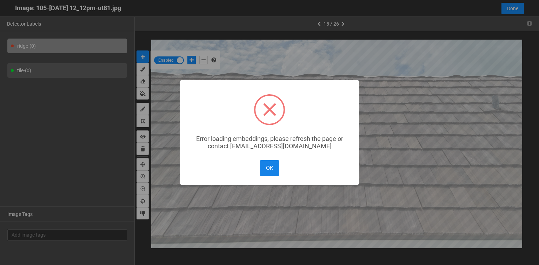
click at [266, 169] on button "OK" at bounding box center [270, 168] width 20 height 16
drag, startPoint x: 270, startPoint y: 167, endPoint x: 285, endPoint y: 161, distance: 16.8
click at [270, 167] on button "OK" at bounding box center [270, 168] width 20 height 16
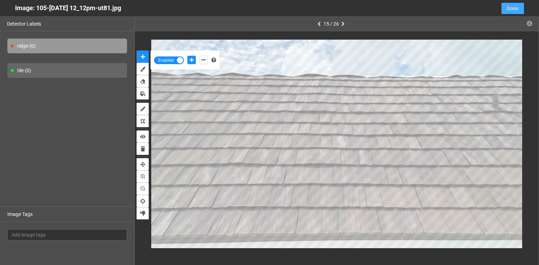
click at [514, 9] on span "Done" at bounding box center [512, 9] width 11 height 8
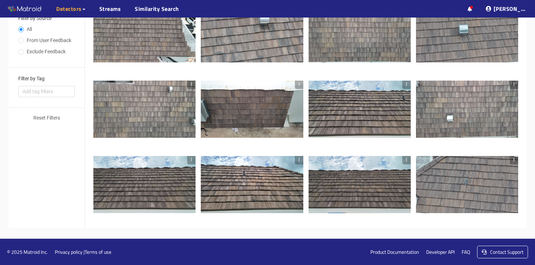
click at [342, 185] on div at bounding box center [359, 185] width 102 height 58
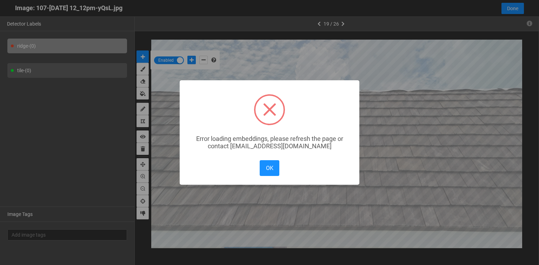
click at [265, 168] on button "OK" at bounding box center [270, 168] width 20 height 16
click at [272, 173] on button "OK" at bounding box center [270, 168] width 20 height 16
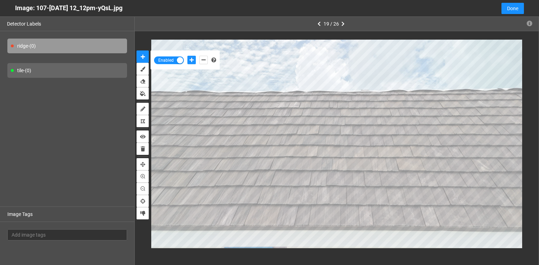
drag, startPoint x: 137, startPoint y: 11, endPoint x: 0, endPoint y: 10, distance: 136.5
click at [0, 10] on div "Image: 107-Jul 16 2025 12_12pm-yQsL.jpg Cancel Done" at bounding box center [269, 8] width 539 height 17
copy div "Image: 107-Jul 16 2025 12_12pm-yQsL.jpg"
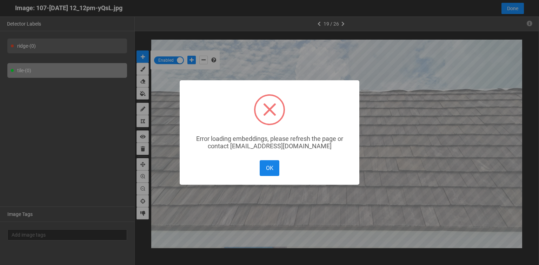
click at [260, 171] on button "OK" at bounding box center [270, 168] width 20 height 16
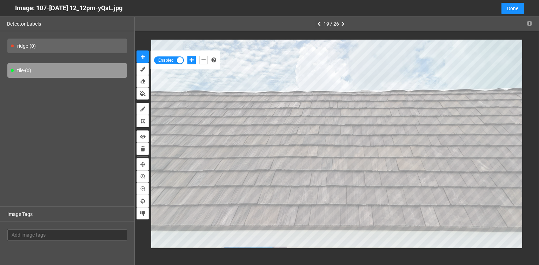
click at [318, 22] on icon "button" at bounding box center [319, 23] width 3 height 5
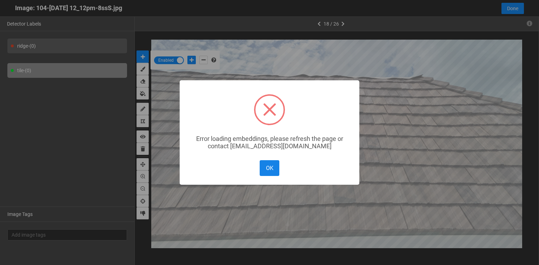
click at [265, 165] on button "OK" at bounding box center [270, 168] width 20 height 16
click at [267, 167] on button "OK" at bounding box center [270, 168] width 20 height 16
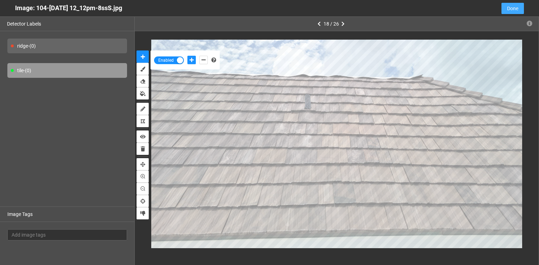
click at [520, 8] on button "Done" at bounding box center [513, 8] width 22 height 11
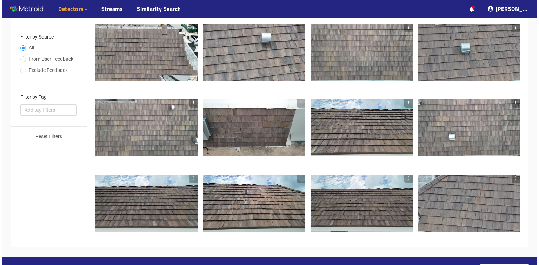
scroll to position [225, 0]
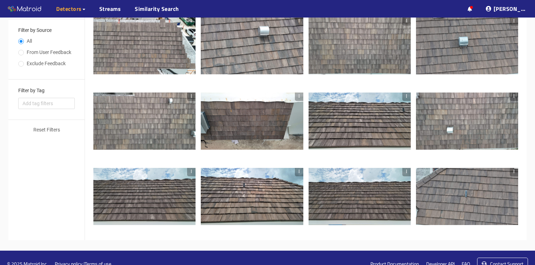
click at [449, 193] on div at bounding box center [467, 197] width 102 height 58
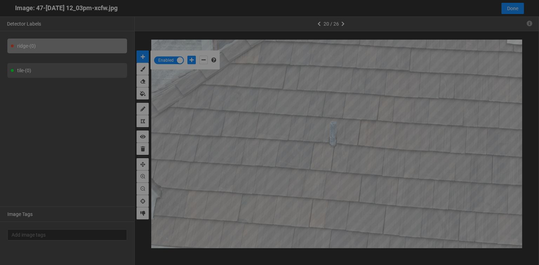
scroll to position [261, 0]
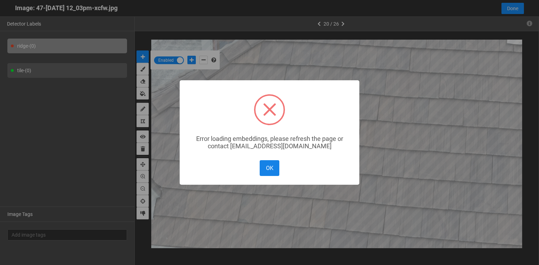
click at [270, 167] on button "OK" at bounding box center [270, 168] width 20 height 16
click at [268, 170] on button "OK" at bounding box center [270, 168] width 20 height 16
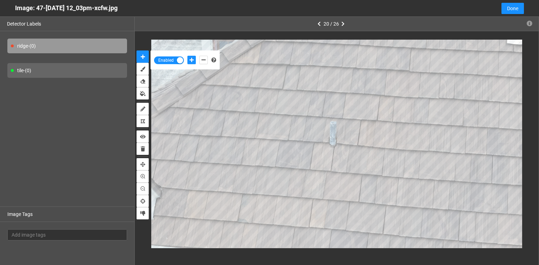
drag, startPoint x: 134, startPoint y: 10, endPoint x: 10, endPoint y: 9, distance: 123.9
click at [10, 9] on div "Image: 47-Jul 16 2025 12_03pm-xcfw.jpg Cancel Done" at bounding box center [269, 8] width 539 height 17
copy div "Image: 47-Jul 16 2025 12_03pm-xcfw.jpg"
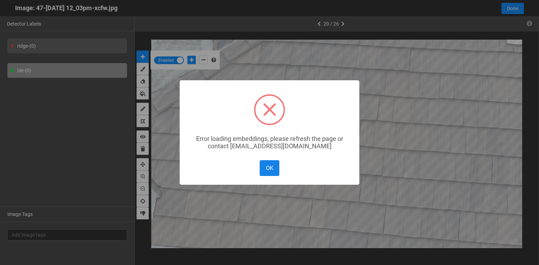
click at [269, 171] on button "OK" at bounding box center [270, 168] width 20 height 16
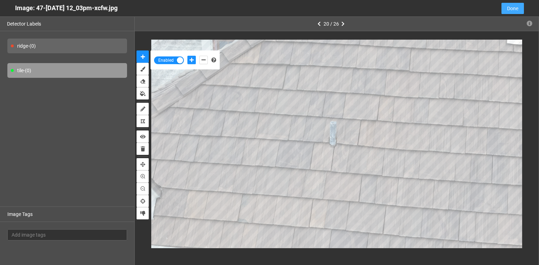
click at [507, 7] on span "Done" at bounding box center [512, 9] width 11 height 8
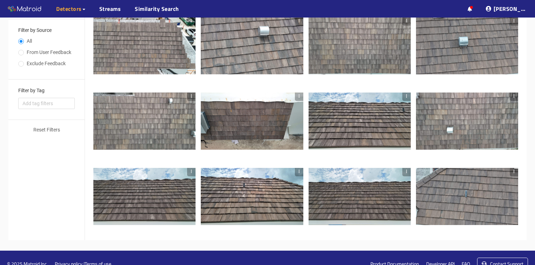
click at [351, 201] on div at bounding box center [359, 197] width 102 height 58
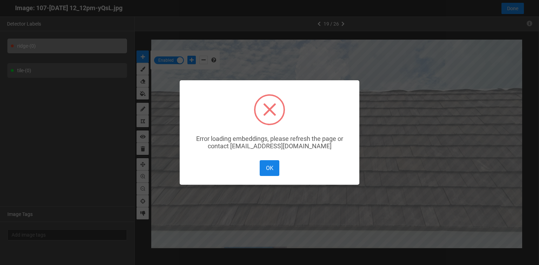
click at [268, 170] on button "OK" at bounding box center [270, 168] width 20 height 16
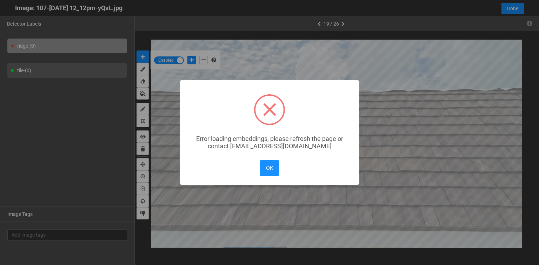
click at [276, 178] on div "OK No Cancel" at bounding box center [269, 168] width 23 height 19
click at [264, 171] on button "OK" at bounding box center [270, 168] width 20 height 16
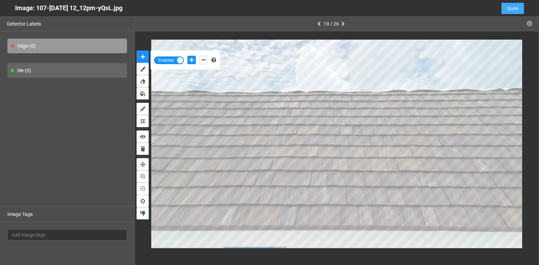
click at [512, 7] on span "Done" at bounding box center [512, 9] width 11 height 8
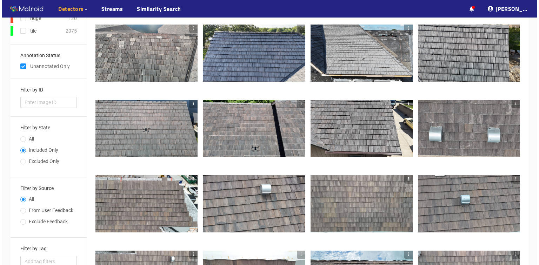
scroll to position [0, 0]
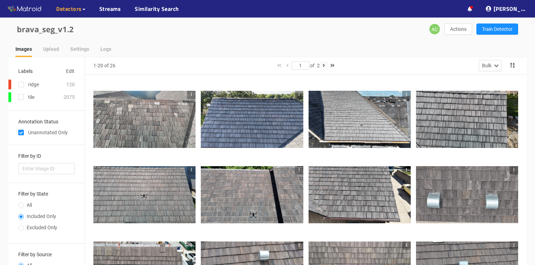
click at [325, 66] on icon "button" at bounding box center [324, 65] width 2 height 5
type input "2"
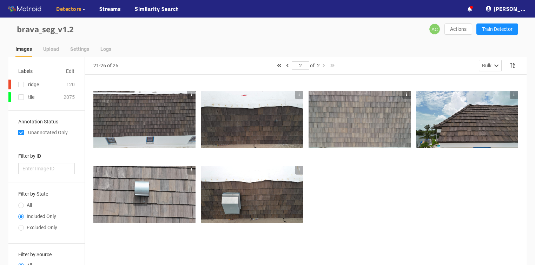
click at [137, 111] on div at bounding box center [144, 120] width 102 height 58
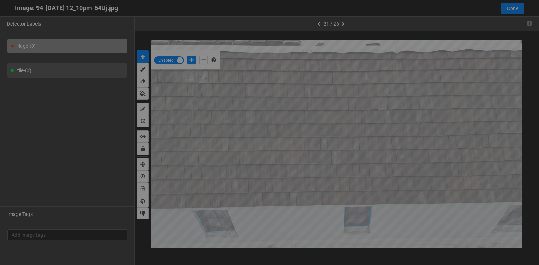
scroll to position [261, 0]
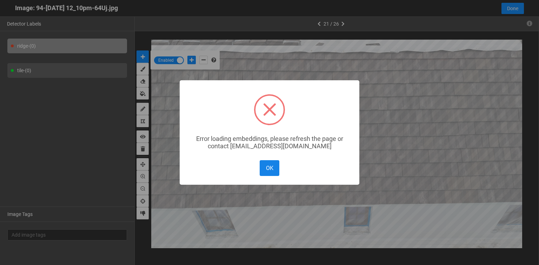
click at [266, 167] on button "OK" at bounding box center [270, 168] width 20 height 16
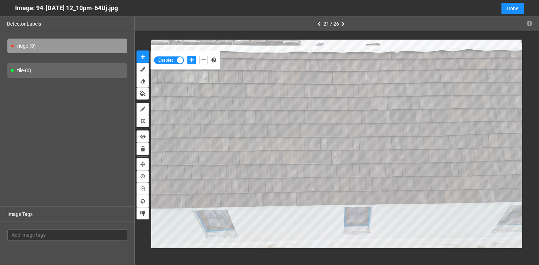
drag, startPoint x: 133, startPoint y: 11, endPoint x: 0, endPoint y: 8, distance: 133.4
click at [0, 8] on div "Image: 94-Jul 16 2025 12_10pm-64Uj.jpg Cancel Done" at bounding box center [269, 8] width 539 height 17
copy div "Image: 94-Jul 16 2025 12_10pm-64Uj.jpg"
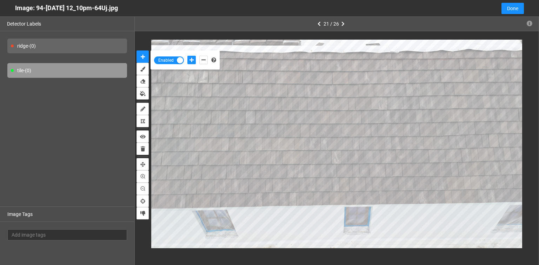
click at [205, 92] on body "··· Detectors ··· Streams ··· Similarity Search ··· ··· ··· Shafi I. ··· brava_…" at bounding box center [269, 132] width 539 height 265
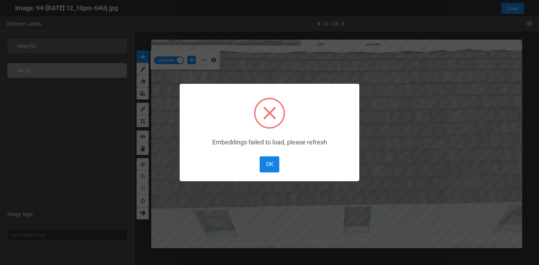
click at [275, 166] on button "OK" at bounding box center [270, 165] width 20 height 16
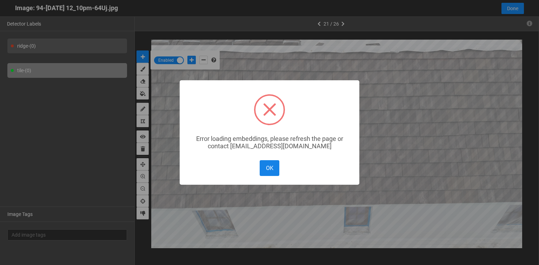
click at [269, 167] on button "OK" at bounding box center [270, 168] width 20 height 16
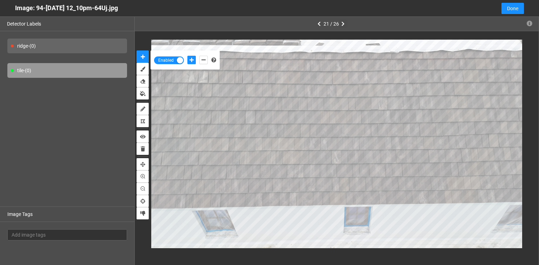
click at [341, 22] on icon "button" at bounding box center [342, 23] width 3 height 5
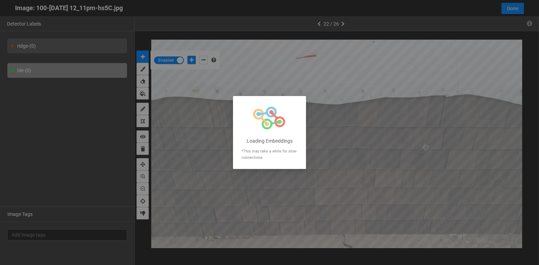
drag, startPoint x: 139, startPoint y: 8, endPoint x: 26, endPoint y: 12, distance: 112.7
click at [26, 12] on div at bounding box center [269, 132] width 539 height 265
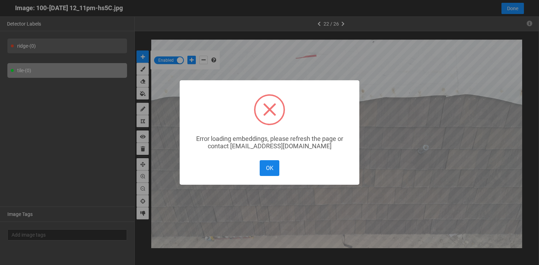
click at [271, 168] on button "OK" at bounding box center [270, 168] width 20 height 16
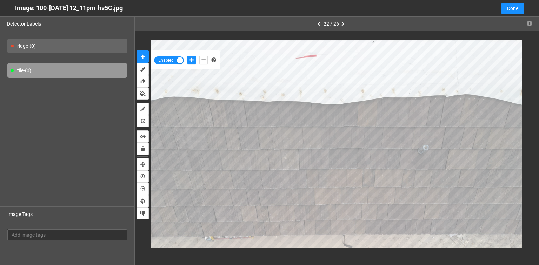
drag, startPoint x: 140, startPoint y: 11, endPoint x: 7, endPoint y: 12, distance: 133.4
click at [7, 12] on div "Image: 100-Jul 16 2025 12_11pm-hs5C.jpg Cancel Done" at bounding box center [269, 8] width 539 height 17
copy div "Image: 100-Jul 16 2025 12_11pm-hs5C.jpg"
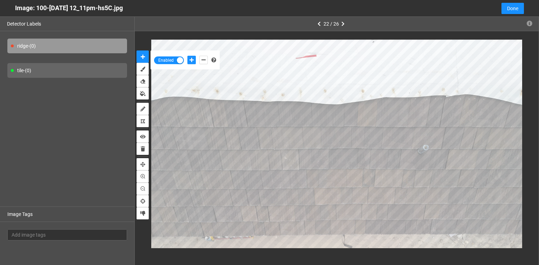
click at [391, 11] on body "··· Detectors ··· Streams ··· Similarity Search ··· ··· ··· Shafi I. ··· brava_…" at bounding box center [269, 132] width 539 height 265
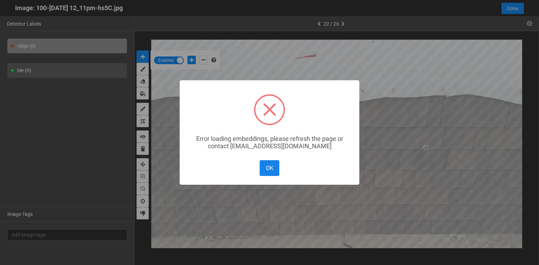
click at [271, 168] on button "OK" at bounding box center [270, 168] width 20 height 16
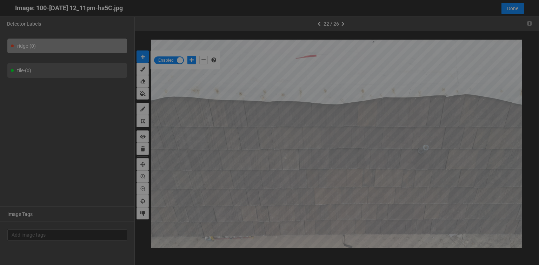
click at [214, 4] on body "··· Detectors ··· Streams ··· Similarity Search ··· ··· ··· Shafi I. ··· brava_…" at bounding box center [269, 132] width 539 height 265
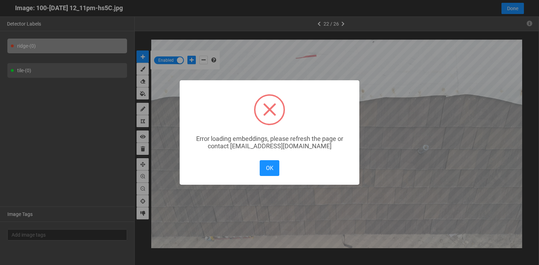
drag, startPoint x: 268, startPoint y: 171, endPoint x: 291, endPoint y: 142, distance: 37.1
click at [268, 171] on button "OK" at bounding box center [270, 168] width 20 height 16
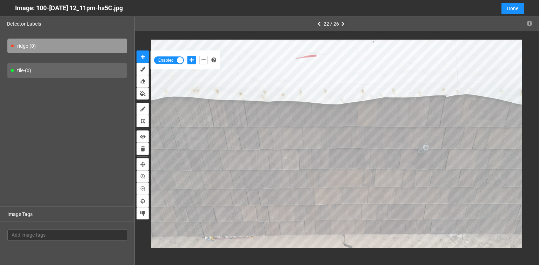
click at [343, 25] on icon "button" at bounding box center [342, 23] width 3 height 5
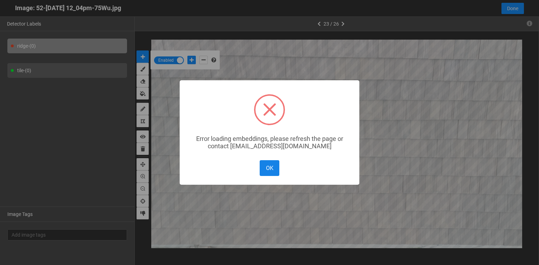
click at [267, 173] on button "OK" at bounding box center [270, 168] width 20 height 16
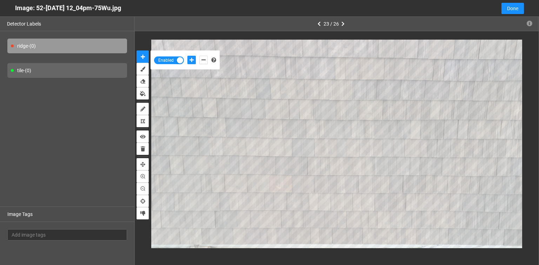
drag, startPoint x: 137, startPoint y: 11, endPoint x: 12, endPoint y: 12, distance: 125.3
click at [12, 12] on div "Image: 52-Jul 16 2025 12_04pm-75Wu.jpg Cancel Done" at bounding box center [269, 8] width 539 height 17
copy div "Image: 52-Jul 16 2025 12_04pm-75Wu.jpg"
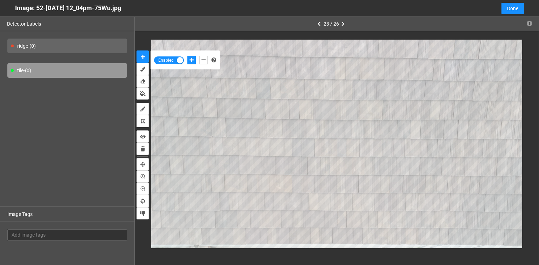
click at [148, 7] on body "··· Detectors ··· Streams ··· Similarity Search ··· ··· ··· Shafi I. ··· brava_…" at bounding box center [269, 132] width 539 height 265
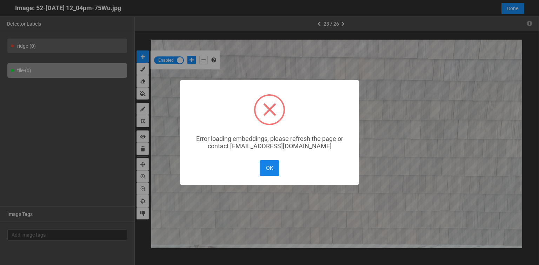
click at [269, 168] on button "OK" at bounding box center [270, 168] width 20 height 16
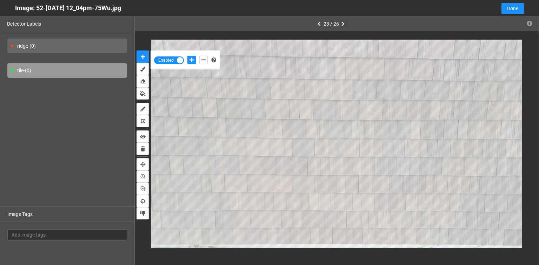
click at [343, 22] on icon "button" at bounding box center [342, 23] width 3 height 5
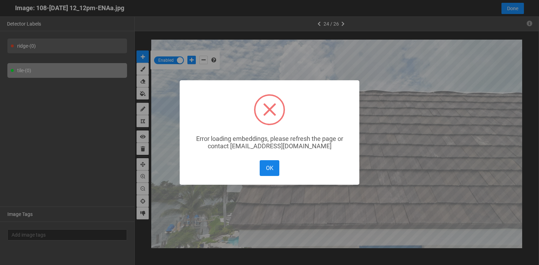
click at [268, 169] on button "OK" at bounding box center [270, 168] width 20 height 16
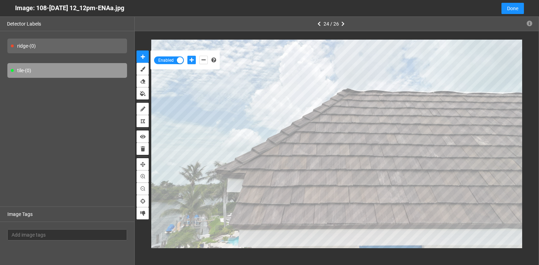
drag, startPoint x: 141, startPoint y: 11, endPoint x: 11, endPoint y: 12, distance: 129.5
click at [11, 12] on div "Image: 108-Jul 16 2025 12_12pm-ENAa.jpg Cancel Done" at bounding box center [269, 8] width 539 height 17
copy div "Image: 108-Jul 16 2025 12_12pm-ENAa.jpg"
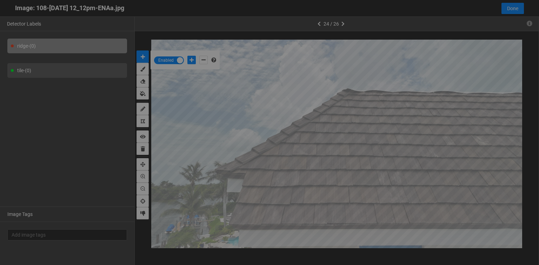
click at [242, 20] on body "··· Detectors ··· Streams ··· Similarity Search ··· ··· ··· Shafi I. ··· brava_…" at bounding box center [269, 132] width 539 height 265
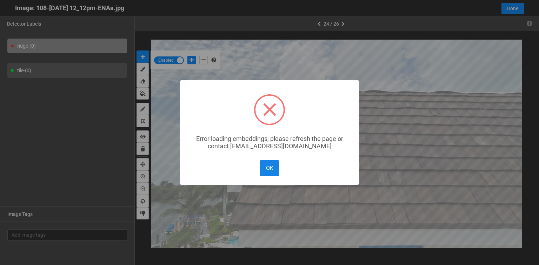
click at [266, 170] on button "OK" at bounding box center [270, 168] width 20 height 16
click at [267, 166] on button "OK" at bounding box center [270, 168] width 20 height 16
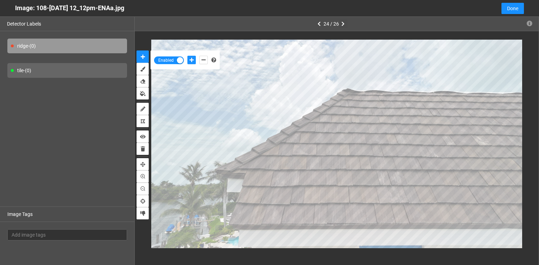
click at [343, 22] on icon "button" at bounding box center [342, 23] width 3 height 5
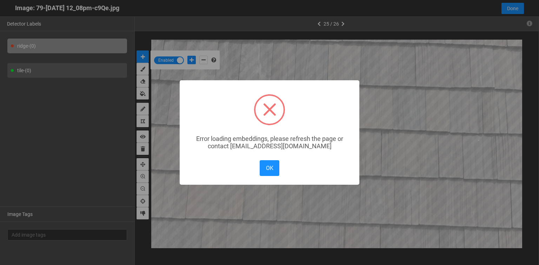
drag, startPoint x: 264, startPoint y: 174, endPoint x: 244, endPoint y: 123, distance: 54.9
click at [264, 173] on button "OK" at bounding box center [270, 168] width 20 height 16
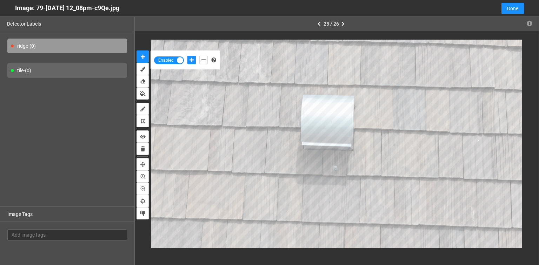
drag, startPoint x: 136, startPoint y: 7, endPoint x: 17, endPoint y: 21, distance: 120.2
click at [17, 21] on div "Image: 79-Jul 16 2025 12_08pm-c9Qe.jpg Cancel Done Detector Labels ridge - (0) …" at bounding box center [269, 132] width 539 height 265
drag, startPoint x: 14, startPoint y: 5, endPoint x: 139, endPoint y: 7, distance: 125.3
click at [139, 7] on div "Image: 79-Jul 16 2025 12_08pm-c9Qe.jpg Cancel Done" at bounding box center [269, 8] width 539 height 17
copy div "Image: 79-Jul 16 2025 12_08pm-c9Qe.jpg"
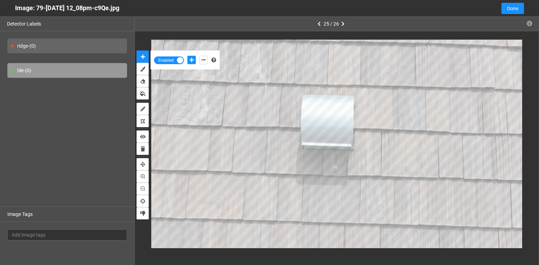
click at [275, 8] on body "··· Detectors ··· Streams ··· Similarity Search ··· ··· ··· Shafi I. ··· brava_…" at bounding box center [269, 132] width 539 height 265
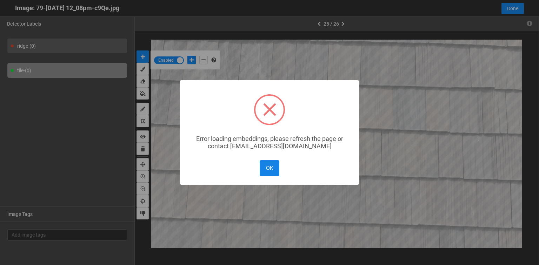
click at [260, 172] on button "OK" at bounding box center [270, 168] width 20 height 16
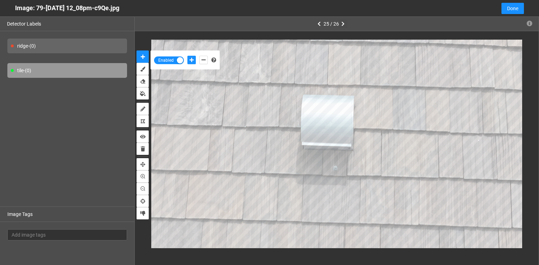
click at [343, 24] on icon "button" at bounding box center [342, 23] width 3 height 5
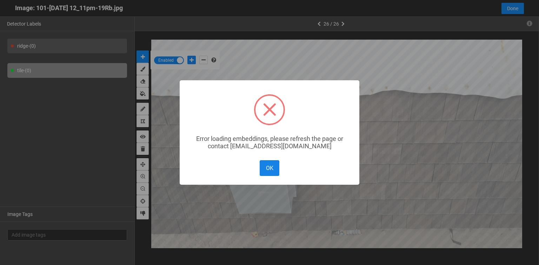
click at [267, 175] on button "OK" at bounding box center [270, 168] width 20 height 16
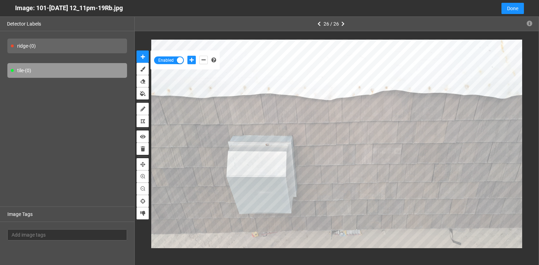
drag, startPoint x: 144, startPoint y: 11, endPoint x: 0, endPoint y: 11, distance: 144.2
click at [0, 11] on div "Image: 101-Jul 16 2025 12_11pm-19Rb.jpg Cancel Done" at bounding box center [269, 8] width 539 height 17
copy div "Image: 101-Jul 16 2025 12_11pm-19Rb.jpg"
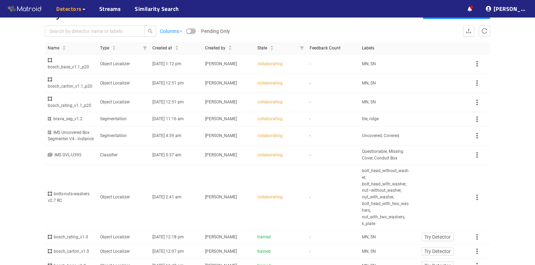
scroll to position [28, 0]
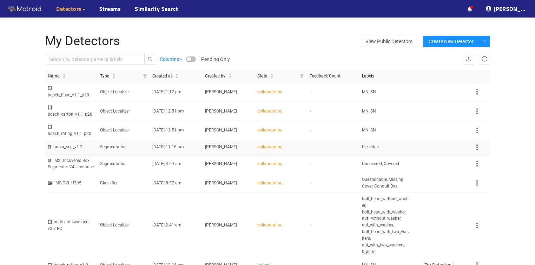
click at [315, 140] on td "-" at bounding box center [333, 147] width 52 height 14
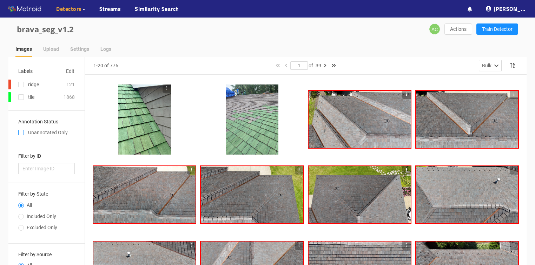
click at [22, 133] on input "checkbox" at bounding box center [21, 134] width 6 height 6
checkbox input "true"
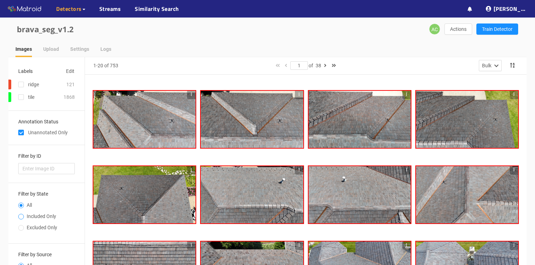
click at [21, 214] on span at bounding box center [21, 217] width 6 height 6
click at [21, 215] on input "Included Only" at bounding box center [21, 217] width 6 height 4
radio input "true"
radio input "false"
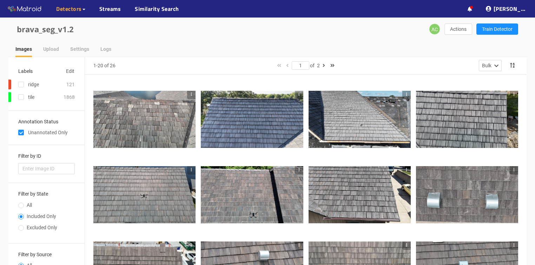
click at [165, 112] on div at bounding box center [144, 120] width 102 height 58
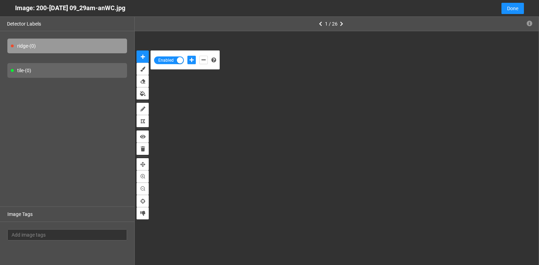
click at [165, 112] on body "··· Detectors ··· Streams ··· Similarity Search ··· ··· ··· Shafi I. ··· brava_…" at bounding box center [269, 132] width 539 height 265
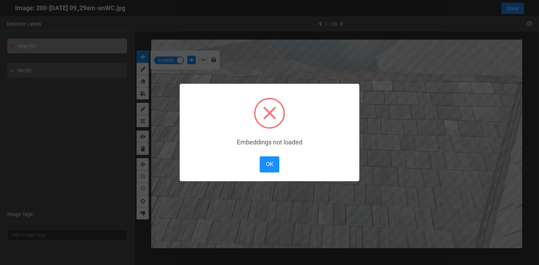
scroll to position [261, 0]
click at [265, 165] on button "OK" at bounding box center [270, 165] width 20 height 16
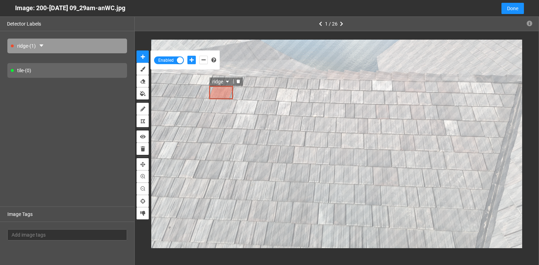
click at [238, 81] on icon "delete" at bounding box center [239, 81] width 4 height 4
click at [513, 10] on span "Done" at bounding box center [512, 9] width 11 height 8
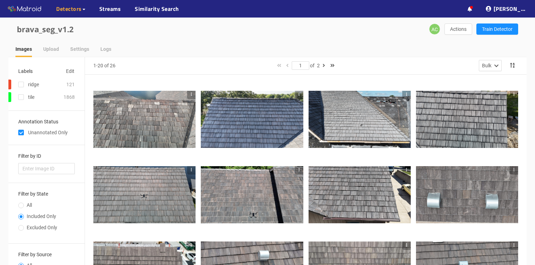
click at [232, 123] on div at bounding box center [252, 120] width 102 height 58
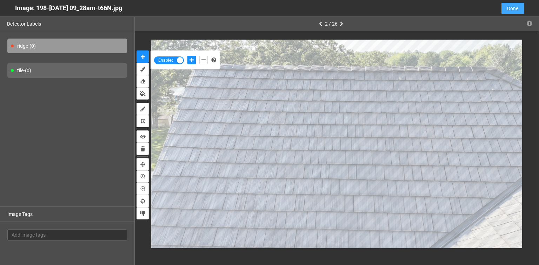
click at [507, 12] on span "Done" at bounding box center [512, 9] width 11 height 8
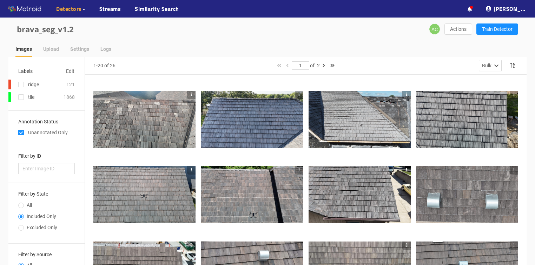
click at [345, 111] on div at bounding box center [359, 120] width 102 height 58
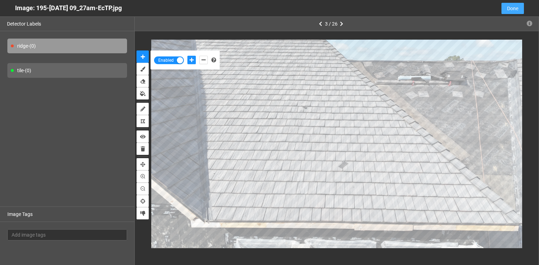
click at [505, 7] on button "Done" at bounding box center [513, 8] width 22 height 11
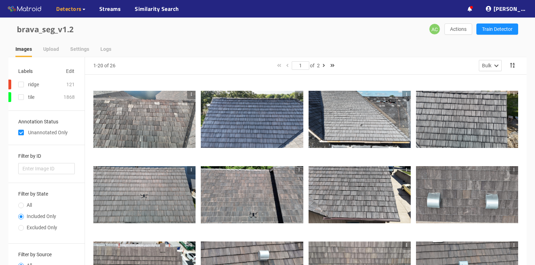
click at [430, 127] on div at bounding box center [467, 120] width 102 height 58
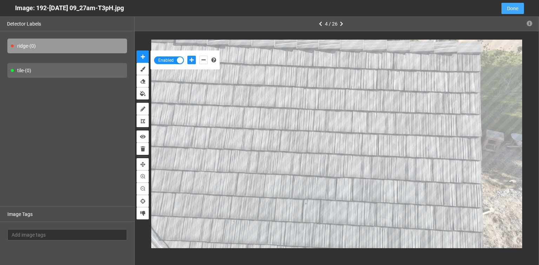
click at [516, 7] on span "Done" at bounding box center [512, 9] width 11 height 8
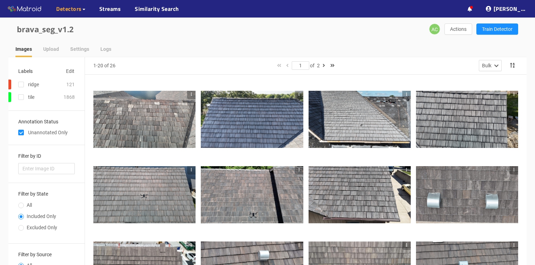
click at [166, 184] on div at bounding box center [144, 195] width 102 height 58
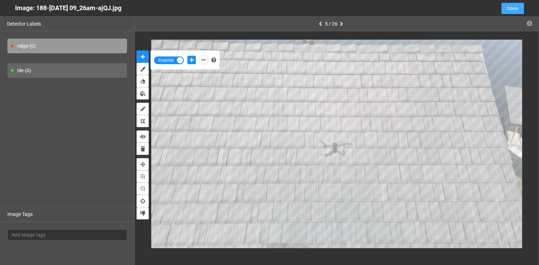
click at [512, 7] on span "Done" at bounding box center [512, 9] width 11 height 8
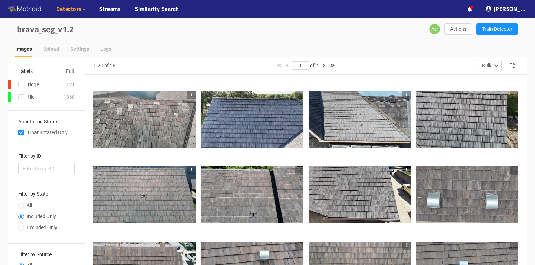
click at [239, 189] on div at bounding box center [252, 195] width 102 height 58
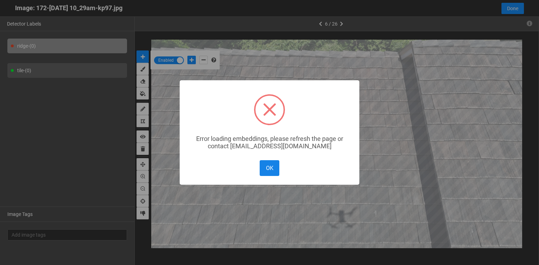
click at [267, 169] on button "OK" at bounding box center [270, 168] width 20 height 16
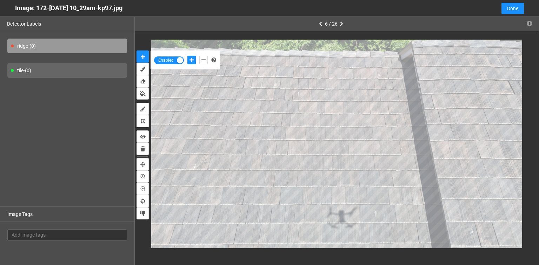
drag, startPoint x: 136, startPoint y: 8, endPoint x: 12, endPoint y: 0, distance: 124.5
click at [12, 0] on div "Image: 172-Jul 09 2025 10_29am-kp97.jpg Cancel Done" at bounding box center [269, 8] width 539 height 17
copy div "Image: 172-Jul 09 2025 10_29am-kp97.jpg"
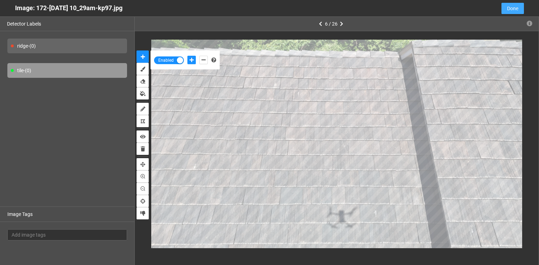
click at [504, 8] on body "··· Detectors ··· Streams ··· Similarity Search ··· ··· ··· Shafi I. ··· brava_…" at bounding box center [269, 132] width 539 height 265
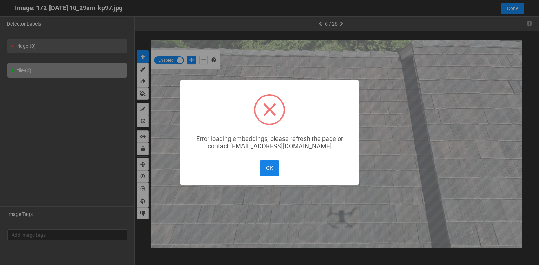
click at [262, 171] on button "OK" at bounding box center [270, 168] width 20 height 16
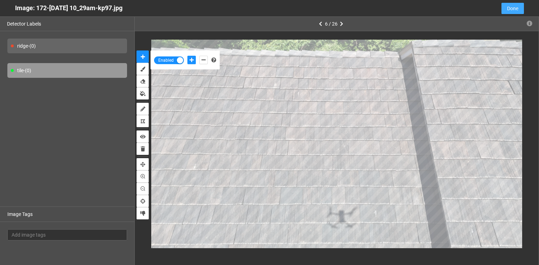
click at [505, 6] on button "Done" at bounding box center [513, 8] width 22 height 11
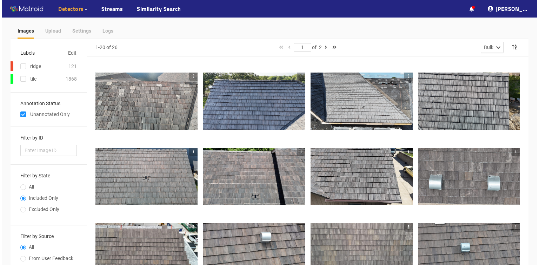
scroll to position [28, 0]
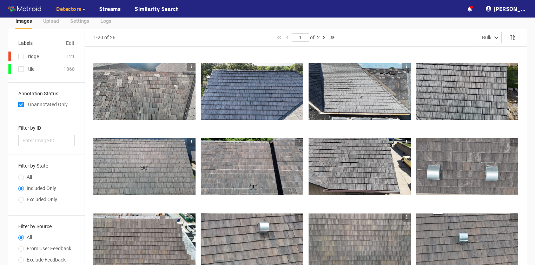
click at [225, 170] on div at bounding box center [252, 167] width 102 height 58
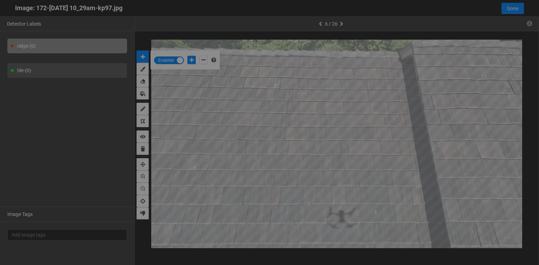
scroll to position [261, 0]
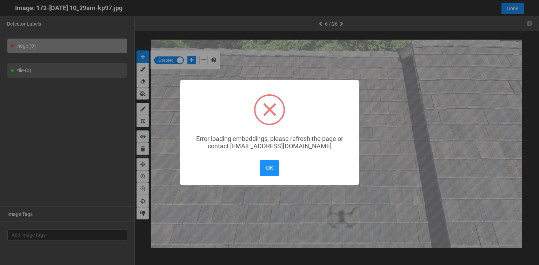
click at [269, 167] on button "OK" at bounding box center [270, 168] width 20 height 16
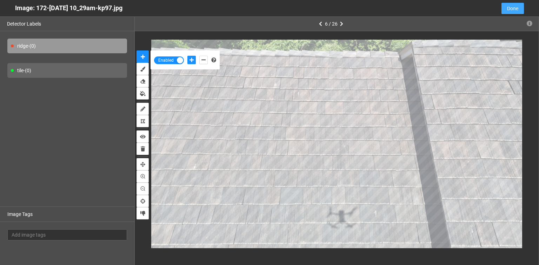
click at [507, 8] on span "Done" at bounding box center [512, 9] width 11 height 8
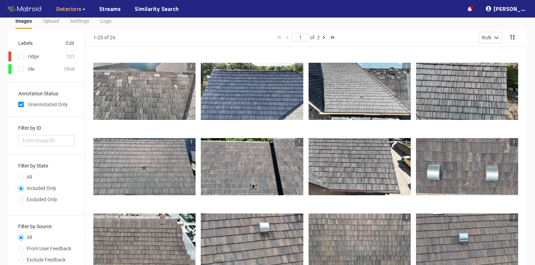
click at [345, 169] on div at bounding box center [359, 167] width 102 height 58
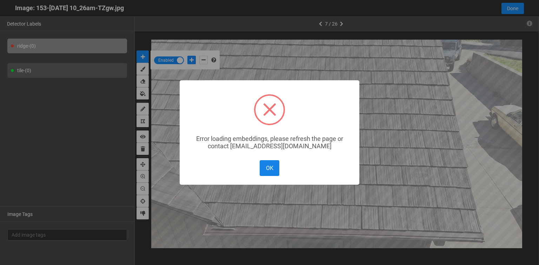
click at [263, 175] on button "OK" at bounding box center [270, 168] width 20 height 16
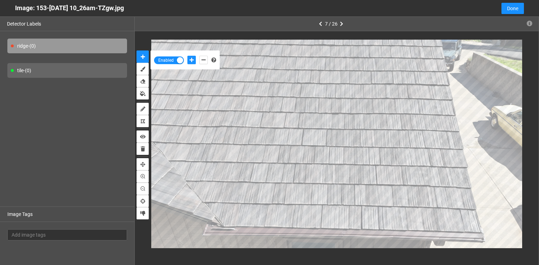
drag, startPoint x: 133, startPoint y: 5, endPoint x: 1, endPoint y: 5, distance: 132.3
click at [0, 5] on div "Image: 153-Jul 09 2025 10_26am-TZgw.jpg Cancel Done" at bounding box center [269, 8] width 539 height 17
copy div "Image: 153-Jul 09 2025 10_26am-TZgw.jpg"
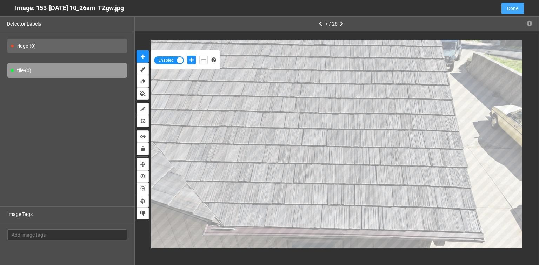
click at [514, 8] on body "··· Detectors ··· Streams ··· Similarity Search ··· ··· ··· Shafi I. ··· brava_…" at bounding box center [269, 104] width 539 height 265
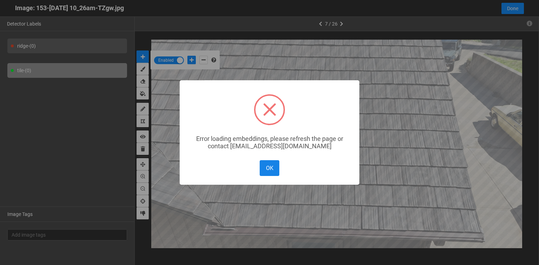
click at [260, 175] on button "OK" at bounding box center [270, 168] width 20 height 16
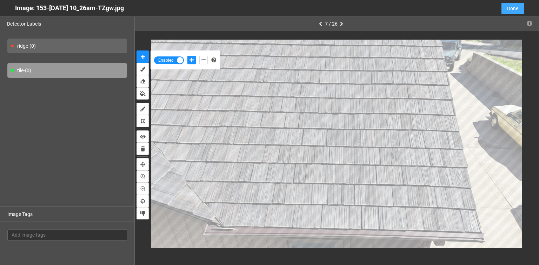
click at [517, 9] on span "Done" at bounding box center [512, 9] width 11 height 8
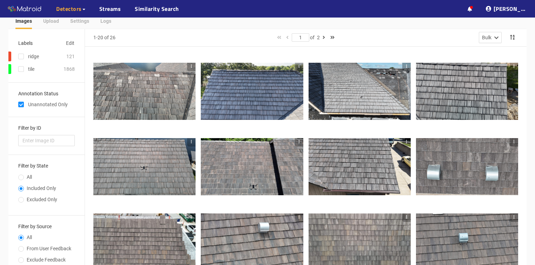
click at [474, 166] on div at bounding box center [467, 167] width 102 height 58
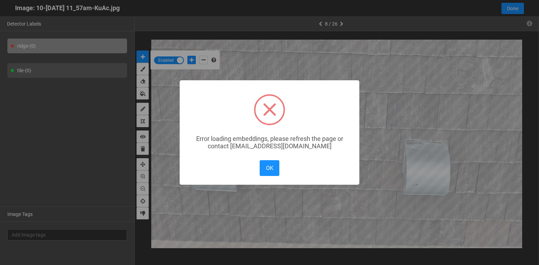
click at [267, 170] on button "OK" at bounding box center [270, 168] width 20 height 16
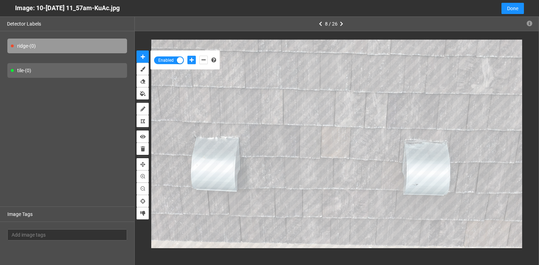
drag, startPoint x: 137, startPoint y: 10, endPoint x: 0, endPoint y: 14, distance: 136.9
click at [0, 14] on div "Image: 10-Jul 16 2025 11_57am-KuAc.jpg Cancel Done" at bounding box center [269, 8] width 539 height 17
copy div "Image: 10-Jul 16 2025 11_57am-KuAc.jpg"
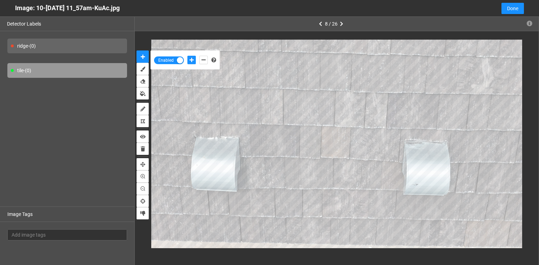
click at [287, 23] on body "··· Detectors ··· Streams ··· Similarity Search ··· ··· ··· Shafi I. ··· brava_…" at bounding box center [269, 104] width 539 height 265
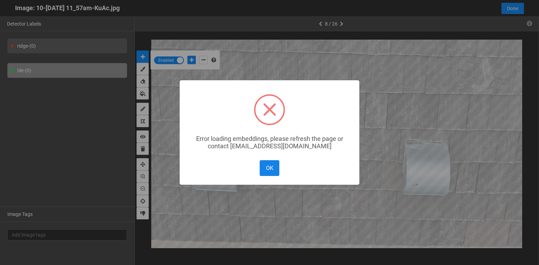
click at [278, 164] on button "OK" at bounding box center [270, 168] width 20 height 16
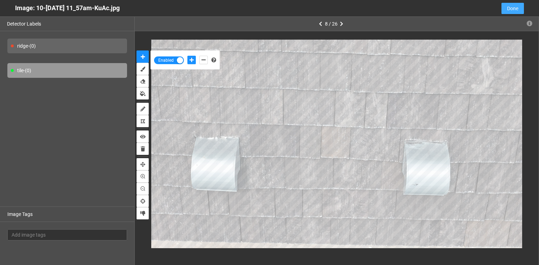
click at [516, 6] on span "Done" at bounding box center [512, 9] width 11 height 8
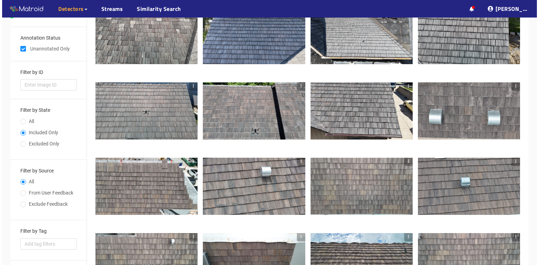
scroll to position [84, 0]
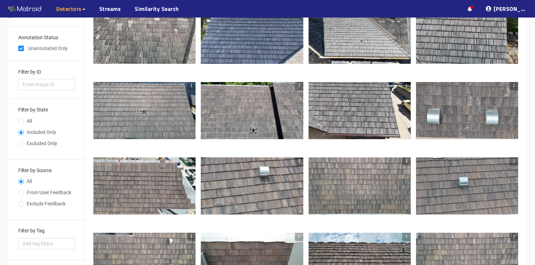
click at [128, 181] on div at bounding box center [144, 187] width 102 height 58
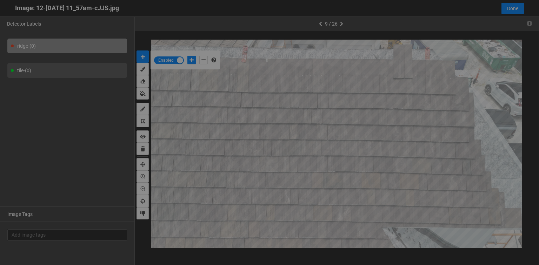
scroll to position [261, 0]
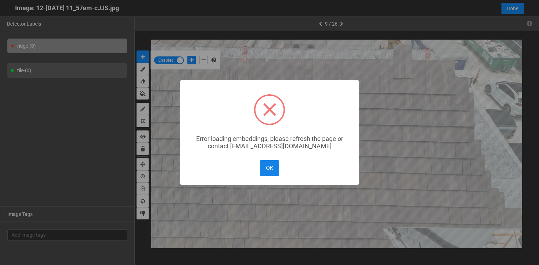
click at [270, 171] on button "OK" at bounding box center [270, 168] width 20 height 16
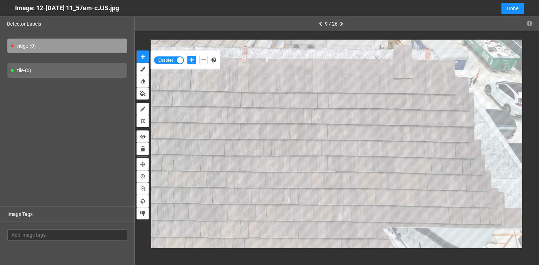
drag, startPoint x: 132, startPoint y: 8, endPoint x: 14, endPoint y: 12, distance: 117.6
click at [14, 12] on div "Image: 12-Jul 16 2025 11_57am-cJJS.jpg Cancel Done" at bounding box center [269, 8] width 539 height 17
copy div "Image: 12-Jul 16 2025 11_57am-cJJS.jpg"
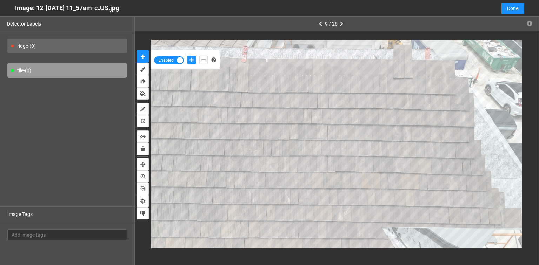
click at [344, 24] on body "··· Detectors ··· Streams ··· Similarity Search ··· ··· ··· Shafi I. ··· brava_…" at bounding box center [269, 48] width 539 height 265
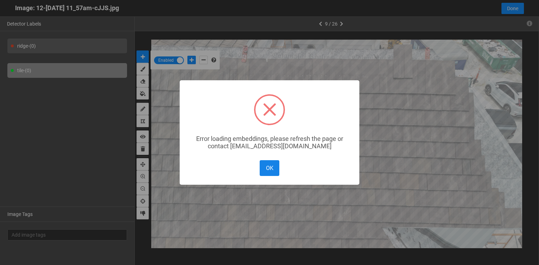
click at [264, 165] on button "OK" at bounding box center [270, 168] width 20 height 16
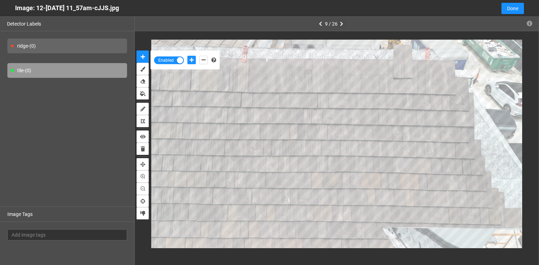
click at [341, 22] on icon "button" at bounding box center [341, 23] width 3 height 5
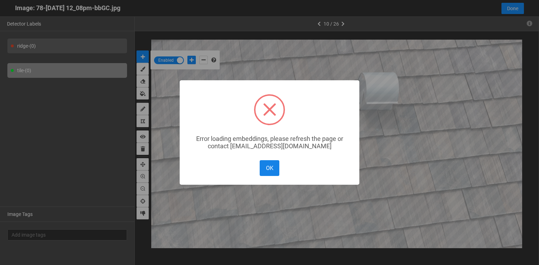
click at [267, 174] on button "OK" at bounding box center [270, 168] width 20 height 16
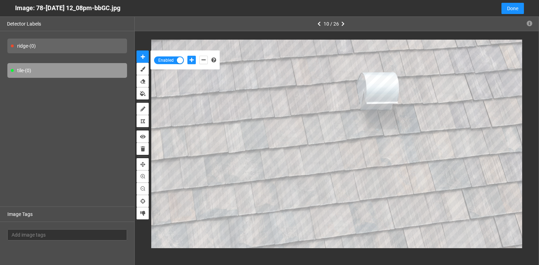
drag, startPoint x: 137, startPoint y: 9, endPoint x: 10, endPoint y: 12, distance: 126.7
click at [10, 12] on div "Image: 78-Jul 16 2025 12_08pm-bbGC.jpg Cancel Done" at bounding box center [269, 8] width 539 height 17
copy div "Image: 78-Jul 16 2025 12_08pm-bbGC.jpg"
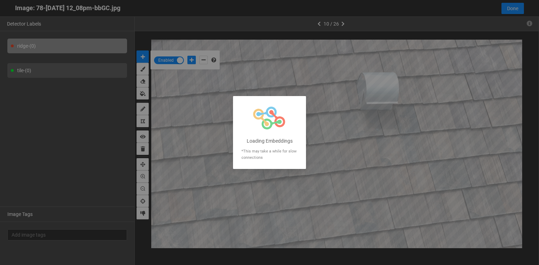
click at [343, 22] on div at bounding box center [269, 132] width 539 height 265
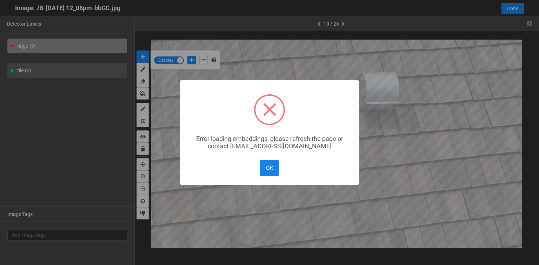
click at [270, 167] on button "OK" at bounding box center [270, 168] width 20 height 16
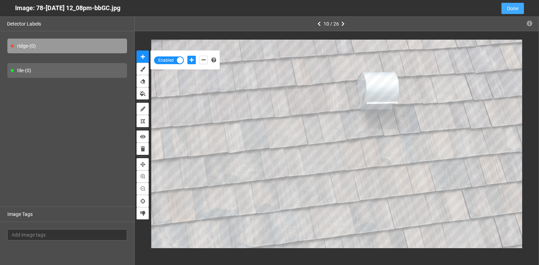
click at [514, 8] on span "Done" at bounding box center [512, 9] width 11 height 8
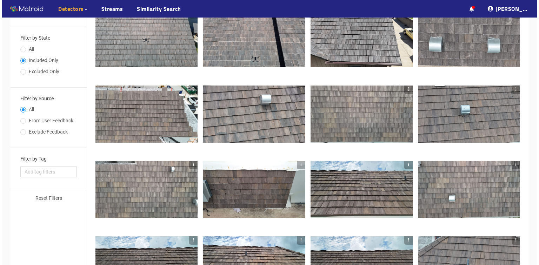
scroll to position [168, 0]
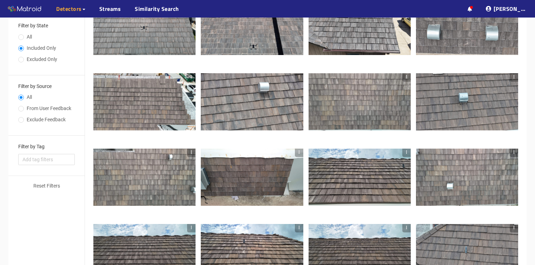
click at [358, 108] on div at bounding box center [359, 102] width 102 height 58
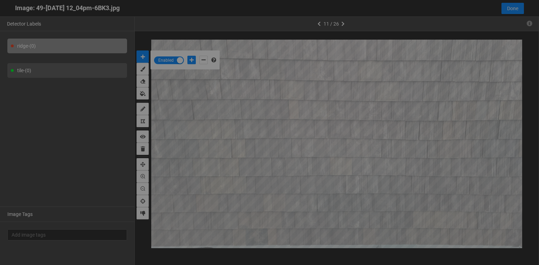
scroll to position [261, 0]
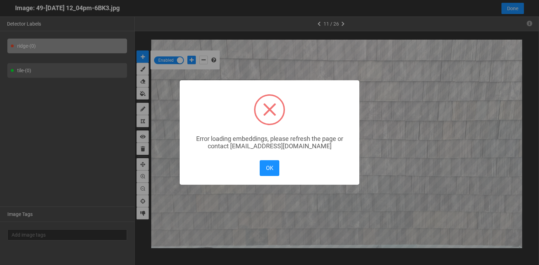
click at [263, 171] on button "OK" at bounding box center [270, 168] width 20 height 16
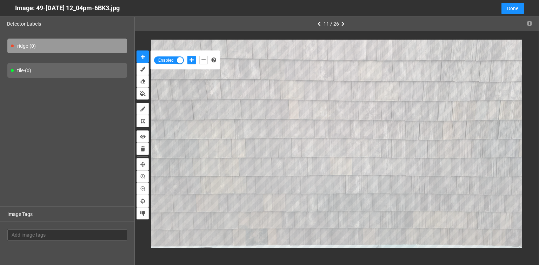
click at [162, 59] on span "Enabled" at bounding box center [166, 61] width 19 height 8
click at [165, 60] on span "Disabled" at bounding box center [172, 61] width 19 height 8
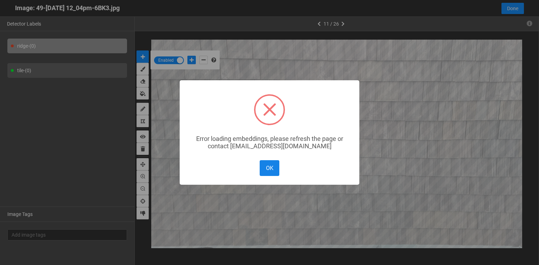
click at [277, 175] on button "OK" at bounding box center [270, 168] width 20 height 16
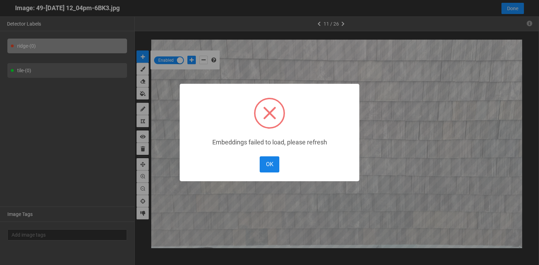
click at [264, 169] on button "OK" at bounding box center [270, 165] width 20 height 16
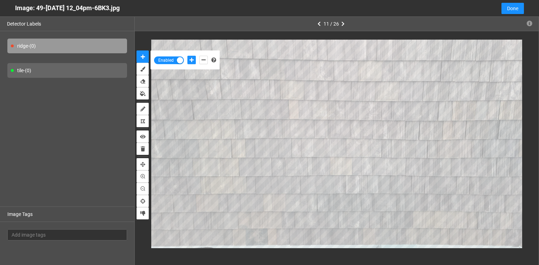
drag, startPoint x: 15, startPoint y: 8, endPoint x: 135, endPoint y: 14, distance: 120.2
click at [135, 15] on div "Image: 49-Jul 16 2025 12_04pm-6BK3.jpg Cancel Done" at bounding box center [269, 8] width 539 height 17
copy div "Image: 49-Jul 16 2025 12_04pm-6BK3.jpg"
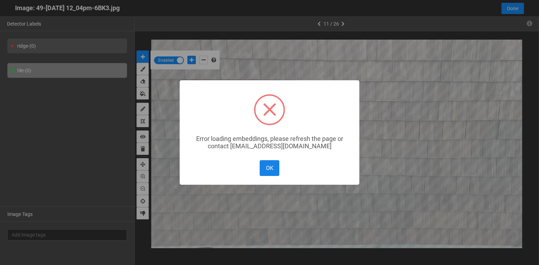
click at [268, 169] on button "OK" at bounding box center [270, 168] width 20 height 16
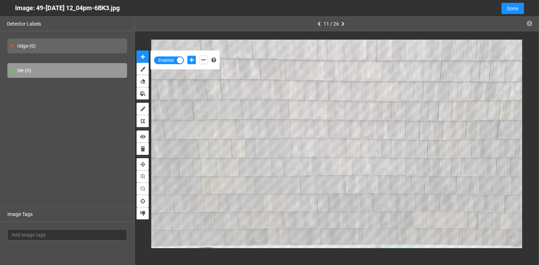
click at [341, 22] on icon "button" at bounding box center [342, 23] width 3 height 5
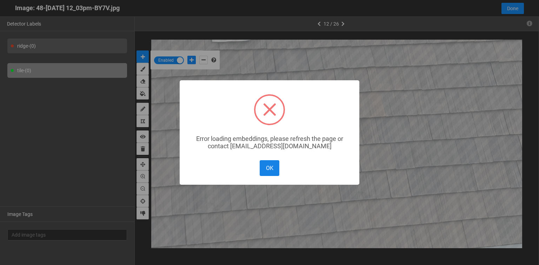
click at [276, 168] on button "OK" at bounding box center [270, 168] width 20 height 16
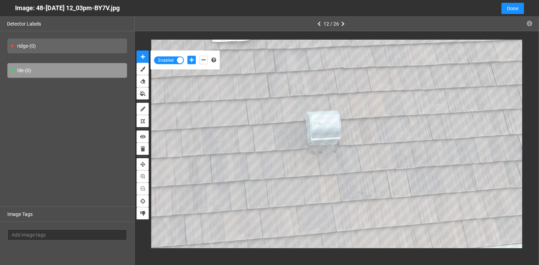
drag, startPoint x: 135, startPoint y: 8, endPoint x: 12, endPoint y: 8, distance: 123.2
click at [12, 8] on div "Image: 48-Jul 16 2025 12_03pm-BY7V.jpg Cancel Done" at bounding box center [269, 8] width 539 height 17
copy div "Image: 48-Jul 16 2025 12_03pm-BY7V.jpg"
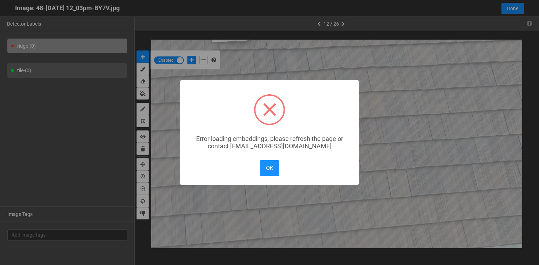
drag, startPoint x: 264, startPoint y: 171, endPoint x: 273, endPoint y: 159, distance: 15.8
click at [264, 171] on button "OK" at bounding box center [270, 168] width 20 height 16
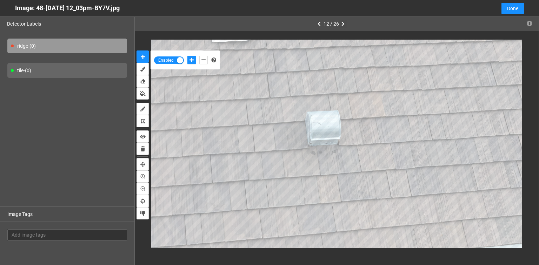
click at [343, 23] on icon "button" at bounding box center [342, 23] width 3 height 5
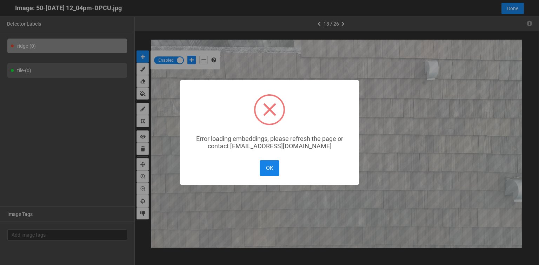
click at [264, 173] on button "OK" at bounding box center [270, 168] width 20 height 16
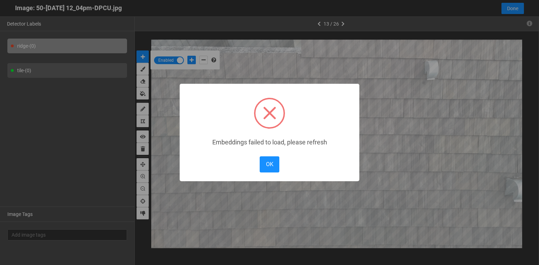
click at [173, 89] on body "··· Detectors ··· Streams ··· Similarity Search ··· ··· ··· Shafi I. ··· brava_…" at bounding box center [269, 83] width 539 height 502
click at [271, 168] on button "OK" at bounding box center [270, 165] width 20 height 16
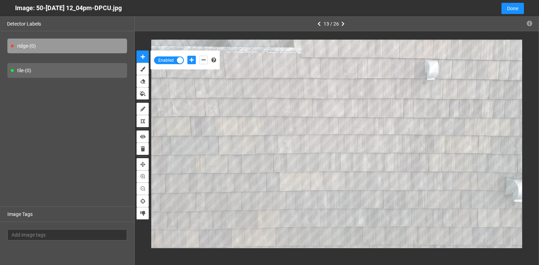
drag, startPoint x: 140, startPoint y: 10, endPoint x: 13, endPoint y: 16, distance: 126.9
click at [13, 16] on div "Image: 50-Jul 16 2025 12_04pm-DPCU.jpg Cancel Done" at bounding box center [269, 8] width 539 height 17
copy div "Image: 50-Jul 16 2025 12_04pm-DPCU.jpg"
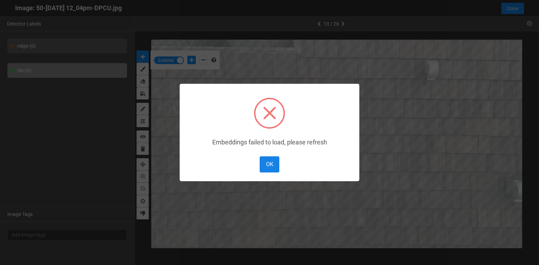
click at [264, 166] on button "OK" at bounding box center [270, 165] width 20 height 16
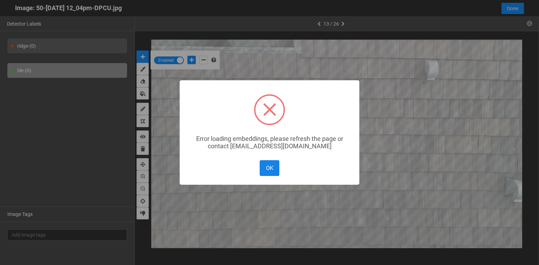
click at [269, 167] on button "OK" at bounding box center [270, 168] width 20 height 16
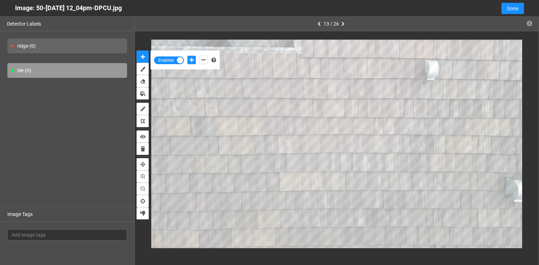
click at [344, 21] on button "button" at bounding box center [343, 24] width 8 height 8
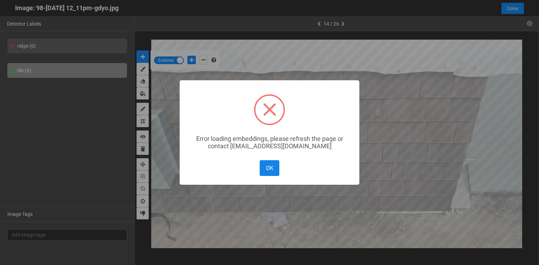
click at [266, 175] on button "OK" at bounding box center [270, 168] width 20 height 16
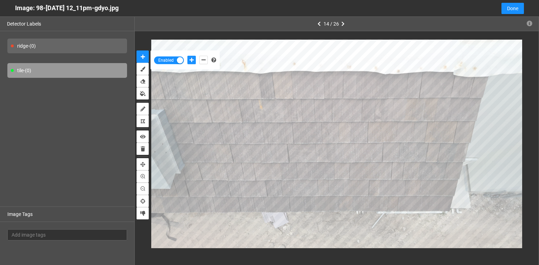
drag, startPoint x: 135, startPoint y: 8, endPoint x: 11, endPoint y: 12, distance: 124.3
click at [11, 12] on div "Image: 98-Jul 16 2025 12_11pm-gdyo.jpg Cancel Done" at bounding box center [269, 8] width 539 height 17
copy div "Image: 98-Jul 16 2025 12_11pm-gdyo.jpg"
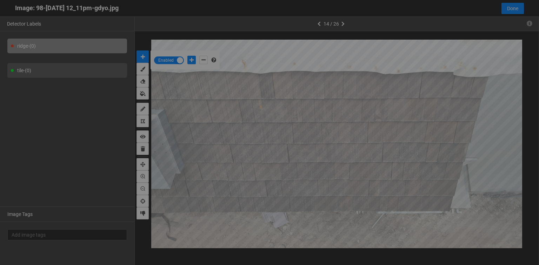
click at [344, 18] on div "Loading Embeddings *This may take a while for slow connections" at bounding box center [269, 132] width 539 height 265
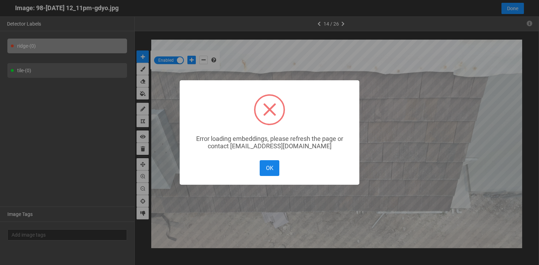
click at [271, 168] on button "OK" at bounding box center [270, 168] width 20 height 16
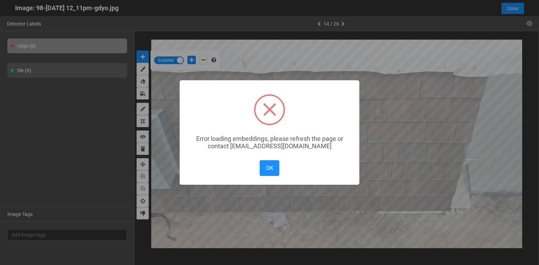
click at [274, 177] on div "OK No Cancel" at bounding box center [269, 168] width 23 height 19
click at [270, 168] on button "OK" at bounding box center [270, 168] width 20 height 16
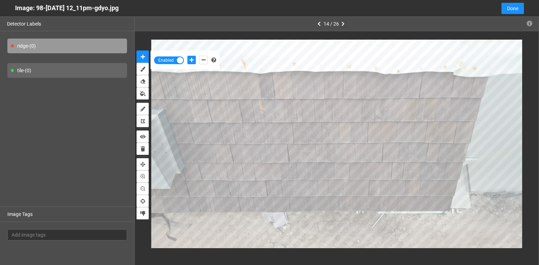
click at [343, 24] on icon "button" at bounding box center [342, 23] width 3 height 5
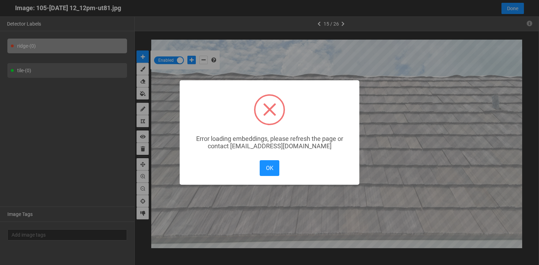
drag, startPoint x: 265, startPoint y: 171, endPoint x: 245, endPoint y: 154, distance: 26.2
click at [265, 171] on button "OK" at bounding box center [270, 168] width 20 height 16
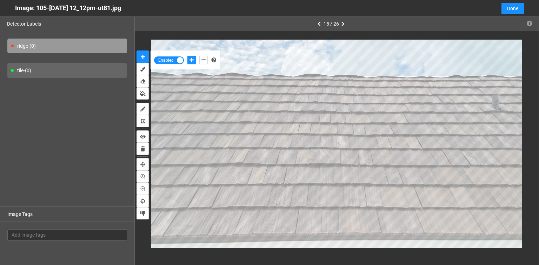
drag, startPoint x: 136, startPoint y: 7, endPoint x: 0, endPoint y: 7, distance: 135.8
click at [0, 7] on div "Image: 105-Jul 16 2025 12_12pm-ut81.jpg Cancel Done" at bounding box center [269, 8] width 539 height 17
copy div "Image: 105-Jul 16 2025 12_12pm-ut81.jpg"
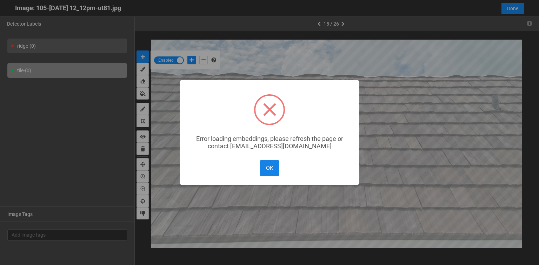
click at [267, 171] on button "OK" at bounding box center [270, 168] width 20 height 16
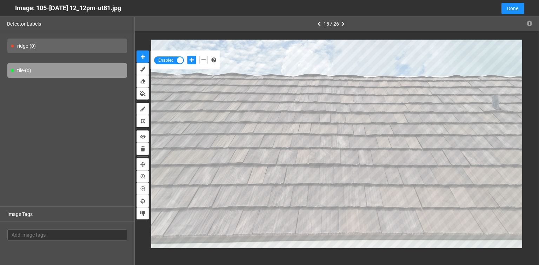
click at [343, 24] on icon "button" at bounding box center [342, 23] width 3 height 5
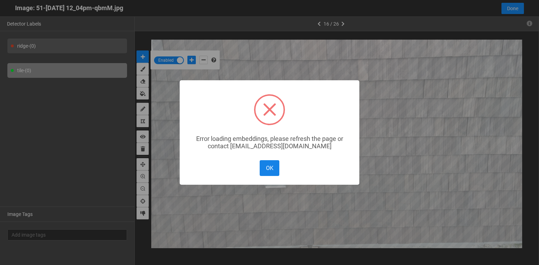
click at [268, 168] on button "OK" at bounding box center [270, 168] width 20 height 16
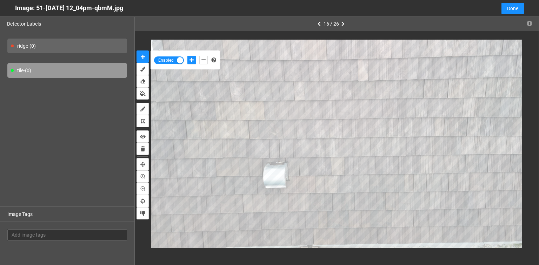
drag, startPoint x: 144, startPoint y: 8, endPoint x: 10, endPoint y: 9, distance: 133.7
click at [10, 9] on div "Image: 51-Jul 16 2025 12_04pm-qbmM.jpg Cancel Done" at bounding box center [269, 8] width 539 height 17
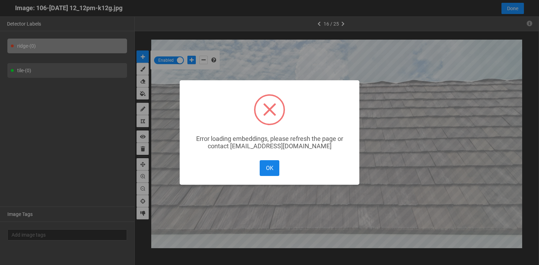
click at [273, 168] on button "OK" at bounding box center [270, 168] width 20 height 16
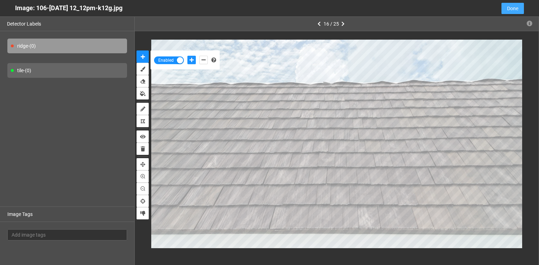
click at [506, 8] on button "Done" at bounding box center [513, 8] width 22 height 11
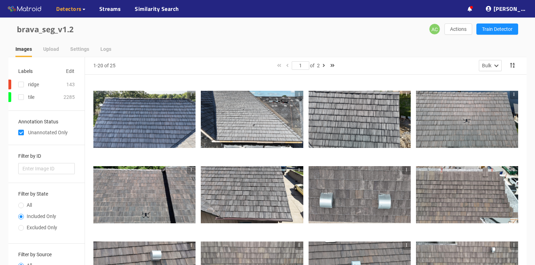
scroll to position [0, 0]
click at [324, 65] on icon "button" at bounding box center [324, 65] width 2 height 5
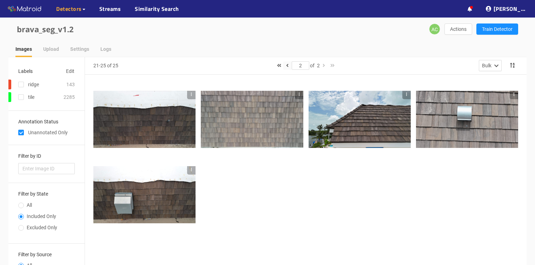
click at [287, 66] on icon "button" at bounding box center [287, 65] width 2 height 5
type input "1"
